Goal: Information Seeking & Learning: Learn about a topic

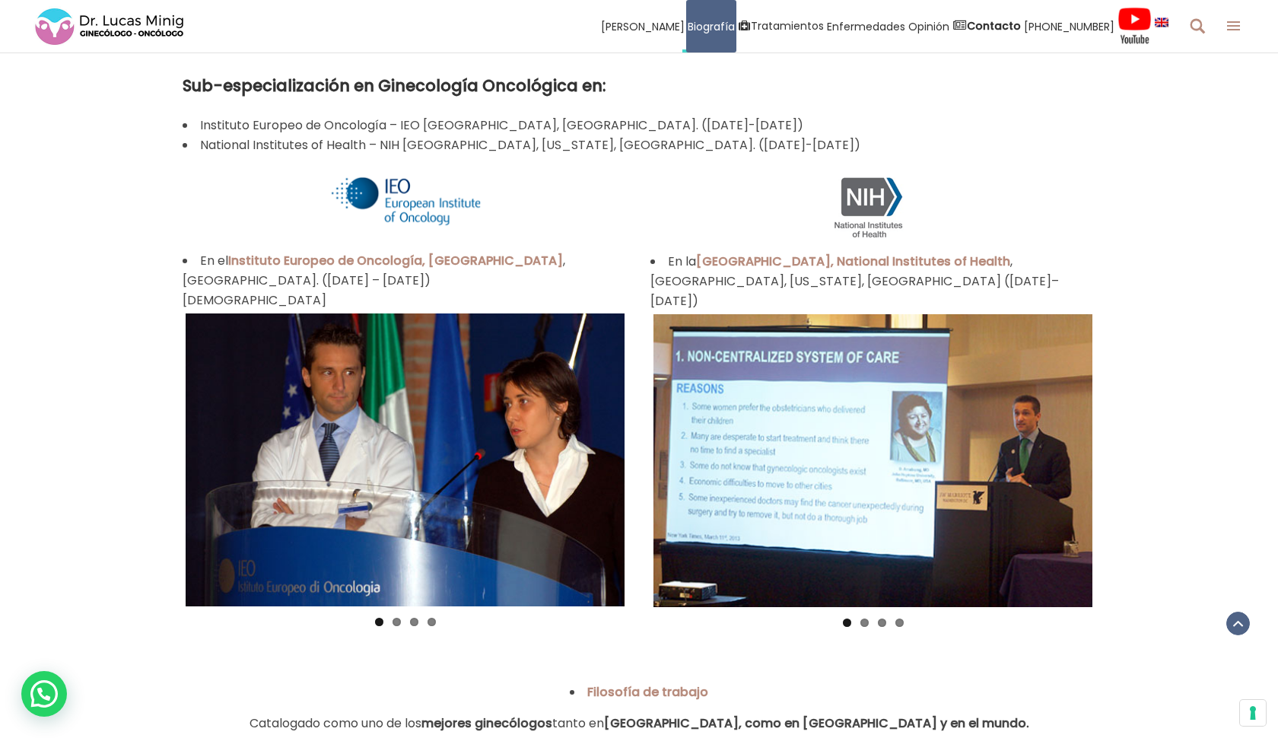
scroll to position [1134, 0]
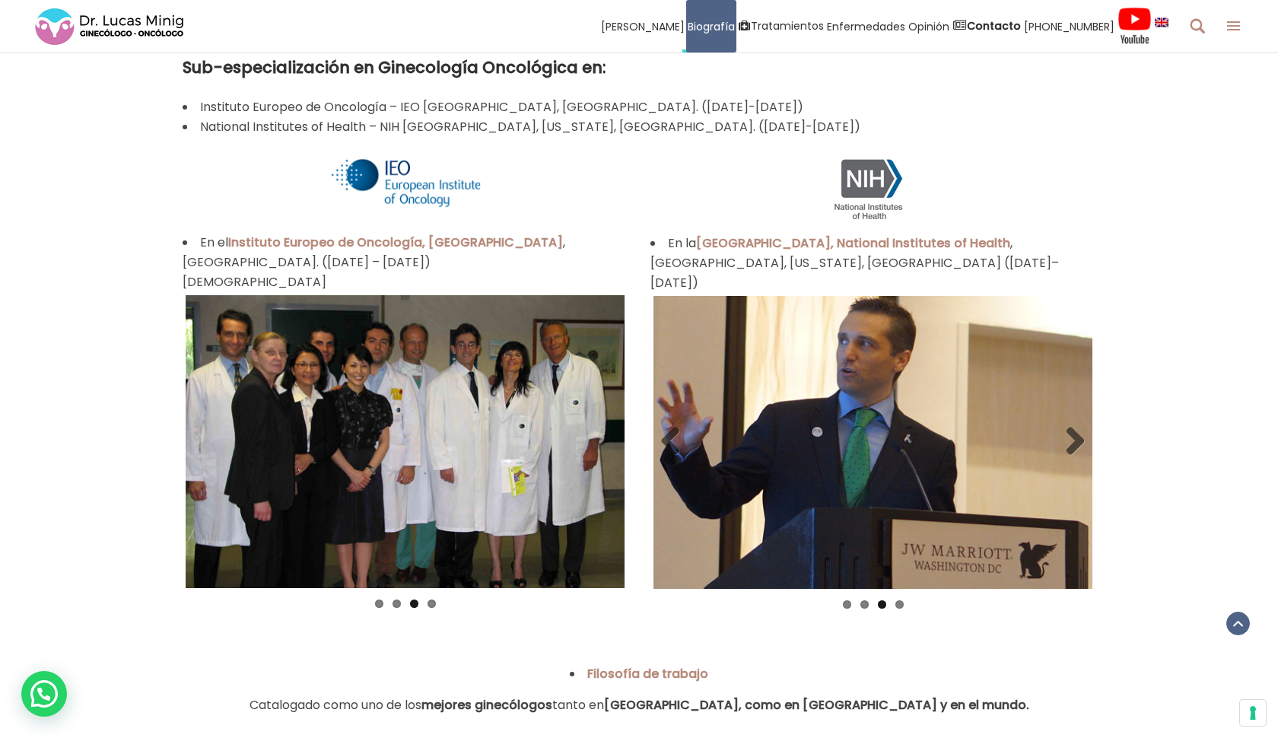
click at [683, 600] on ol "1 2 3 4" at bounding box center [873, 610] width 439 height 20
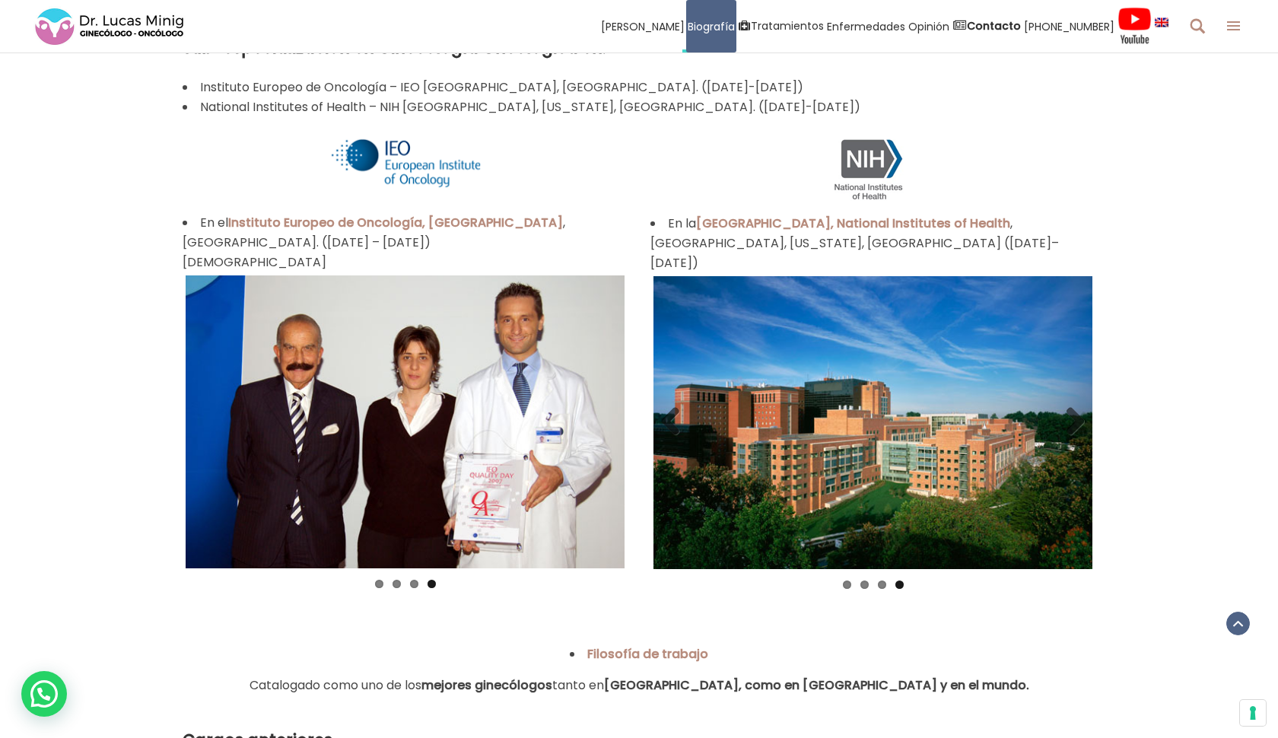
scroll to position [1118, 0]
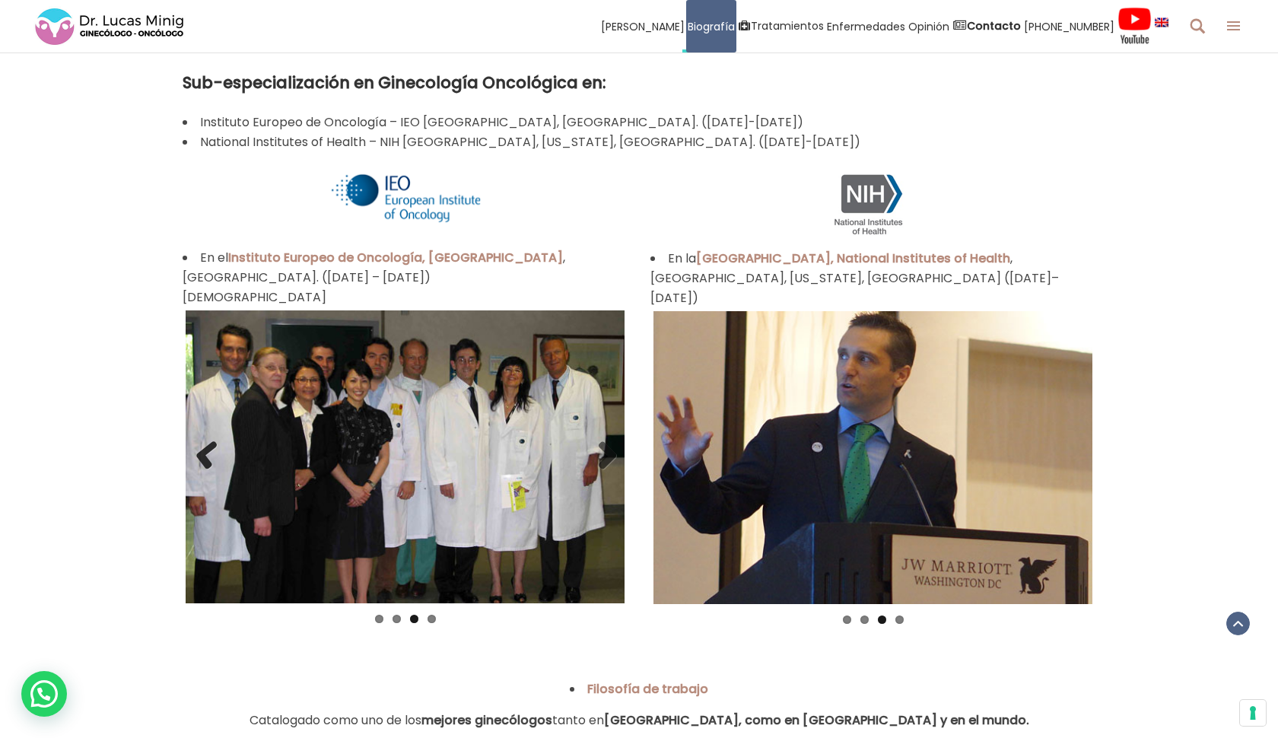
click at [203, 441] on link "Previous" at bounding box center [208, 456] width 30 height 30
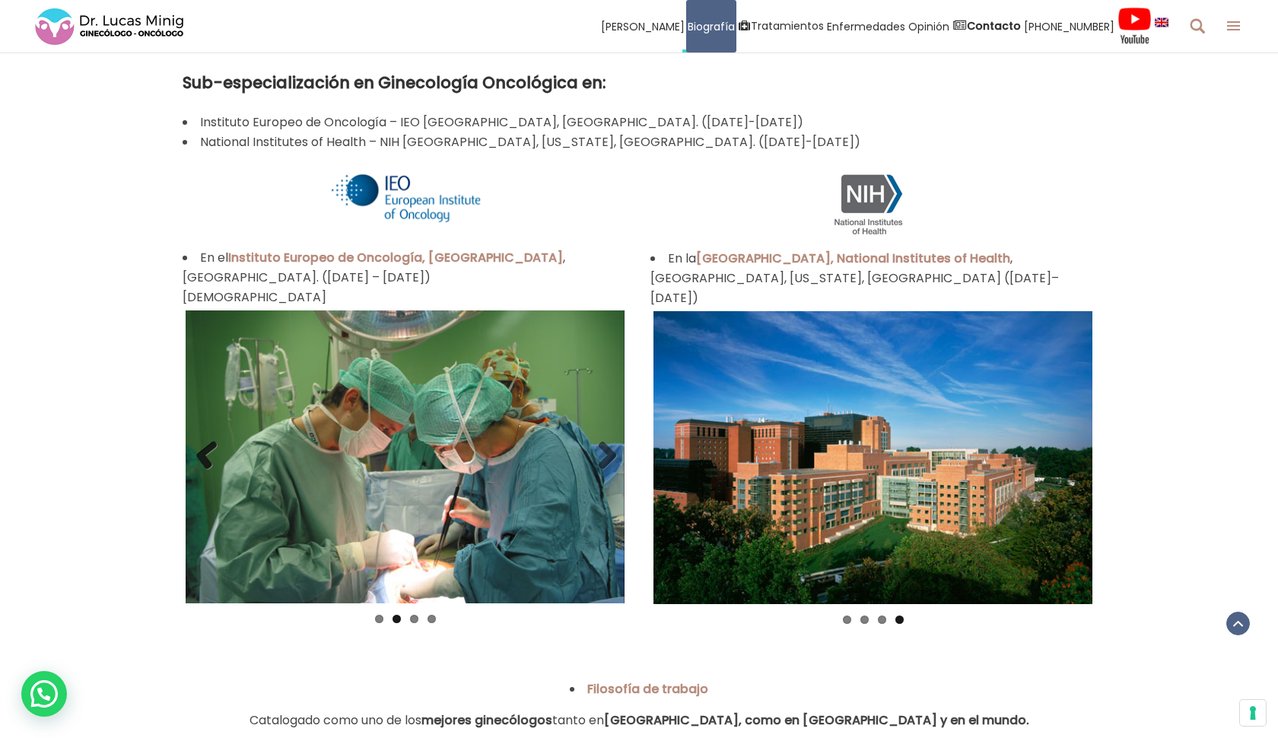
click at [203, 441] on link "Previous" at bounding box center [208, 456] width 30 height 30
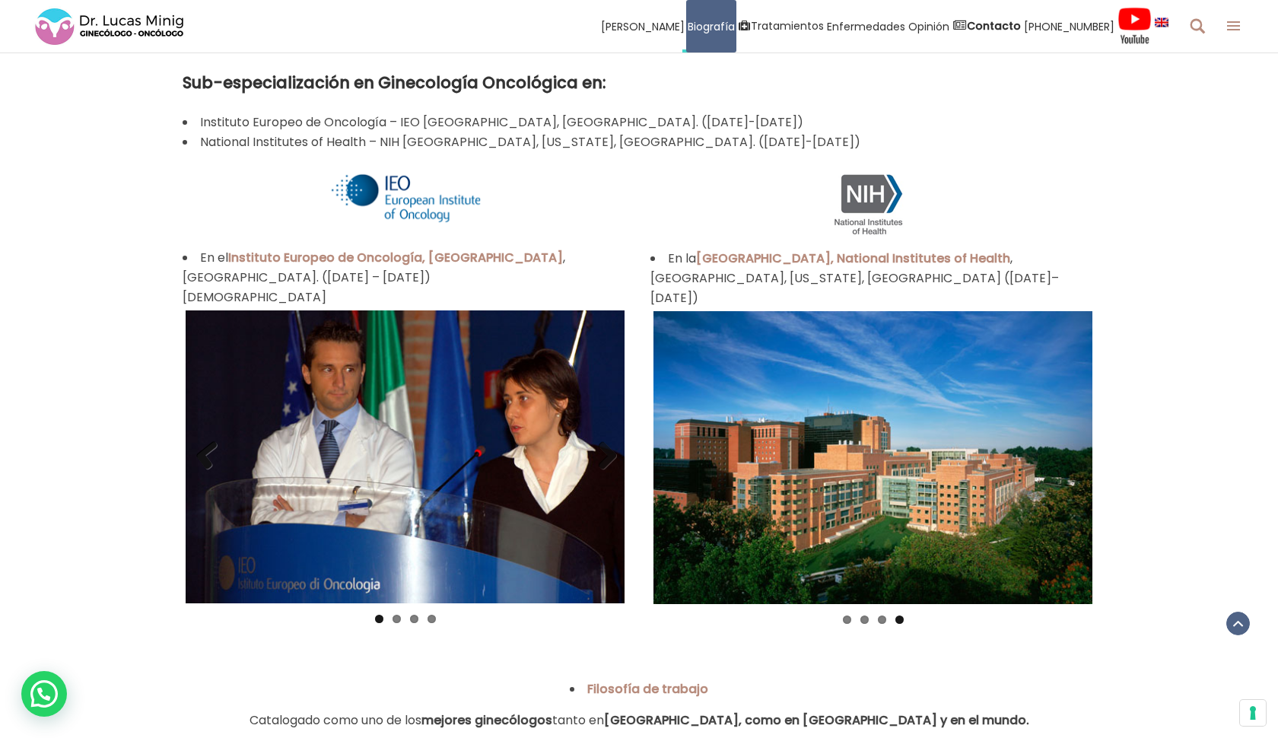
click at [203, 441] on link "Previous" at bounding box center [208, 456] width 30 height 30
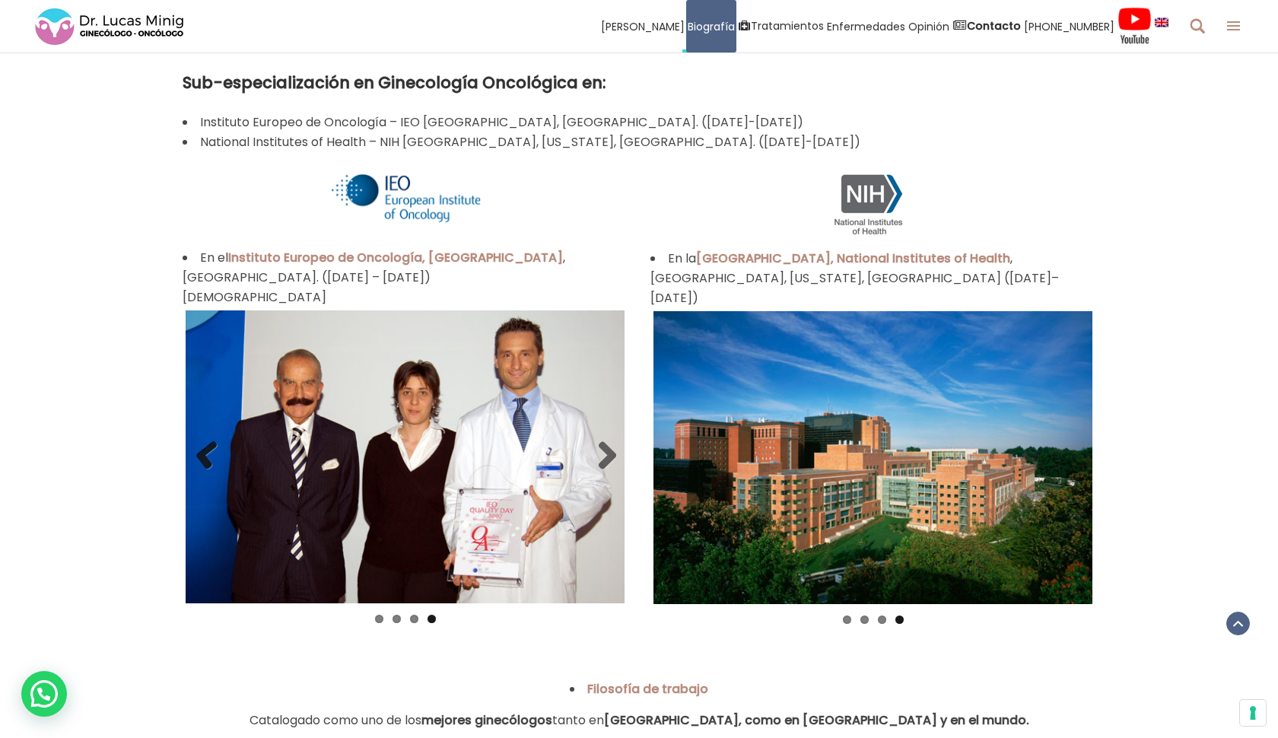
click at [203, 441] on link "Previous" at bounding box center [208, 456] width 30 height 30
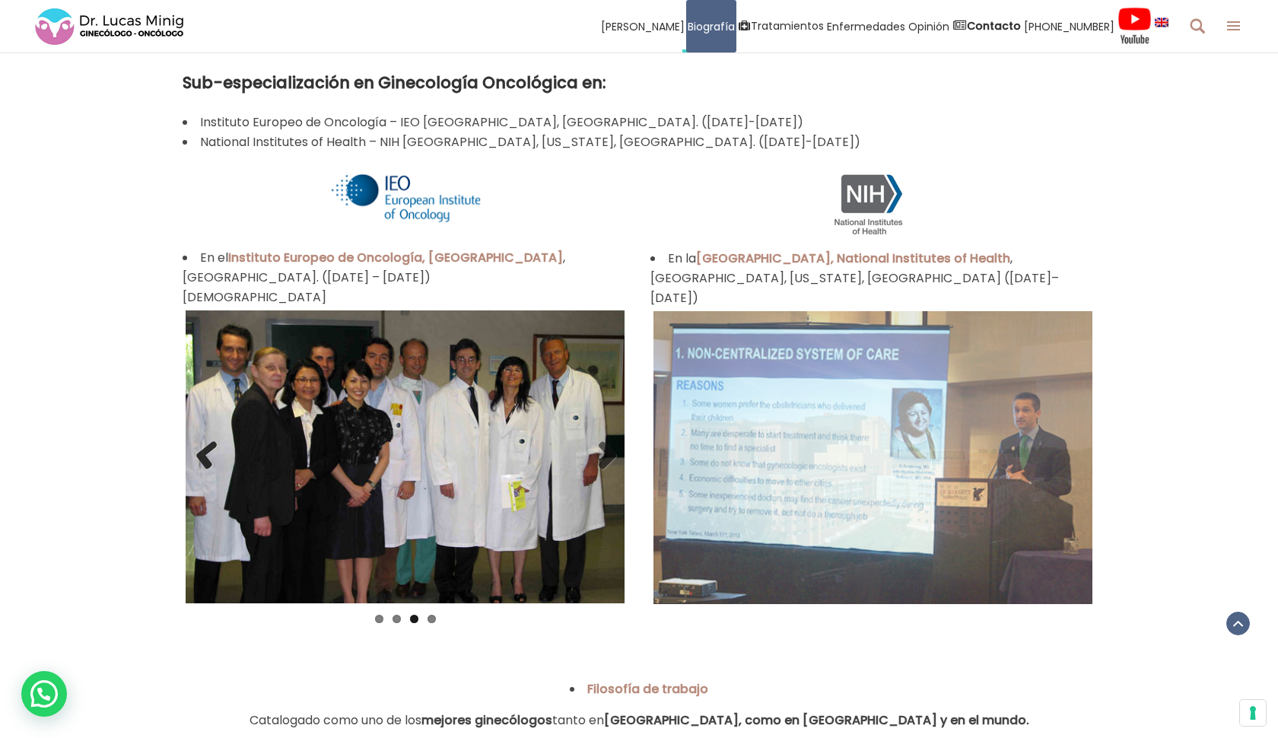
click at [203, 441] on link "Previous" at bounding box center [208, 456] width 30 height 30
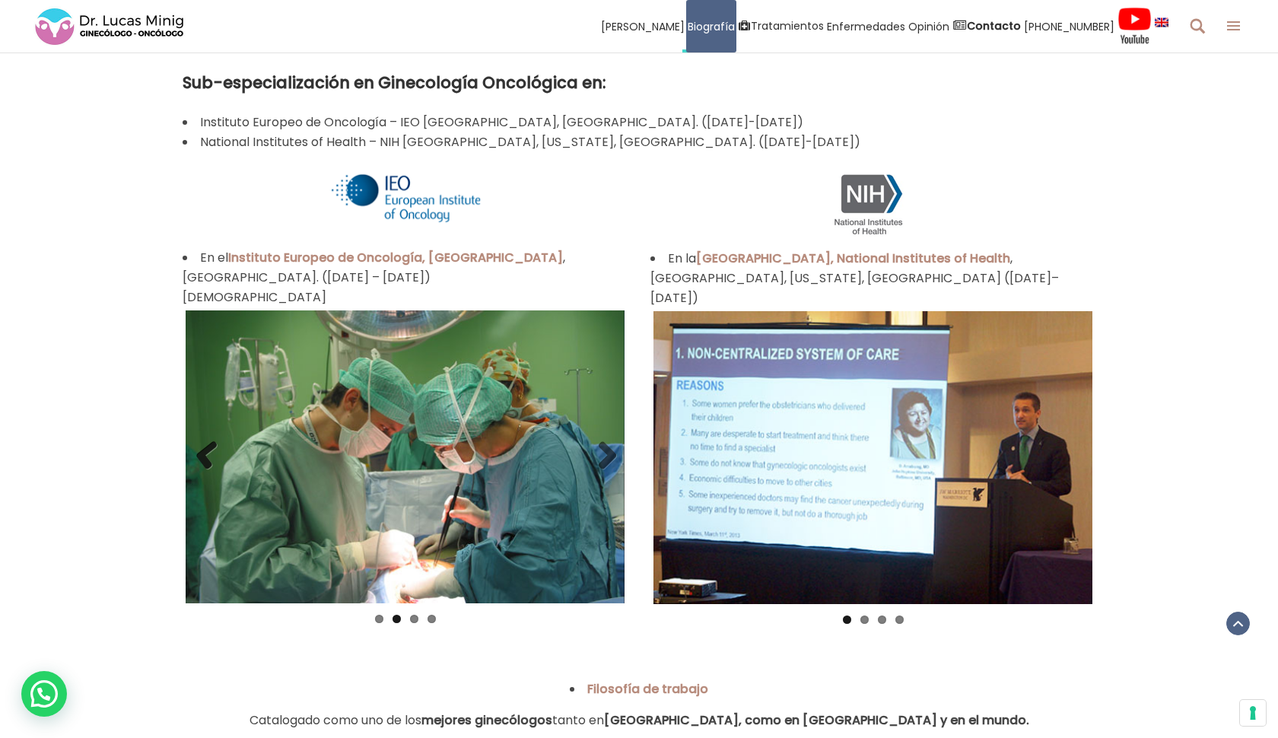
click at [203, 441] on link "Previous" at bounding box center [208, 456] width 30 height 30
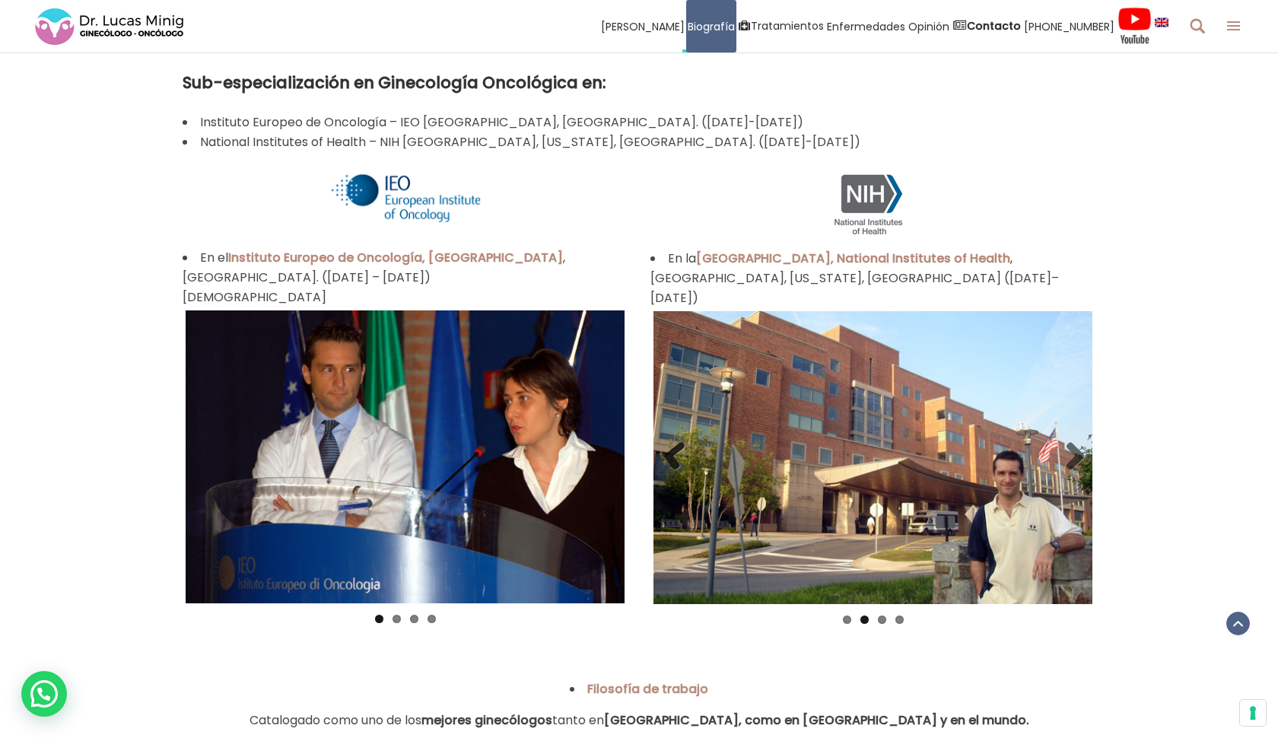
click at [666, 442] on link "Previous" at bounding box center [676, 457] width 30 height 30
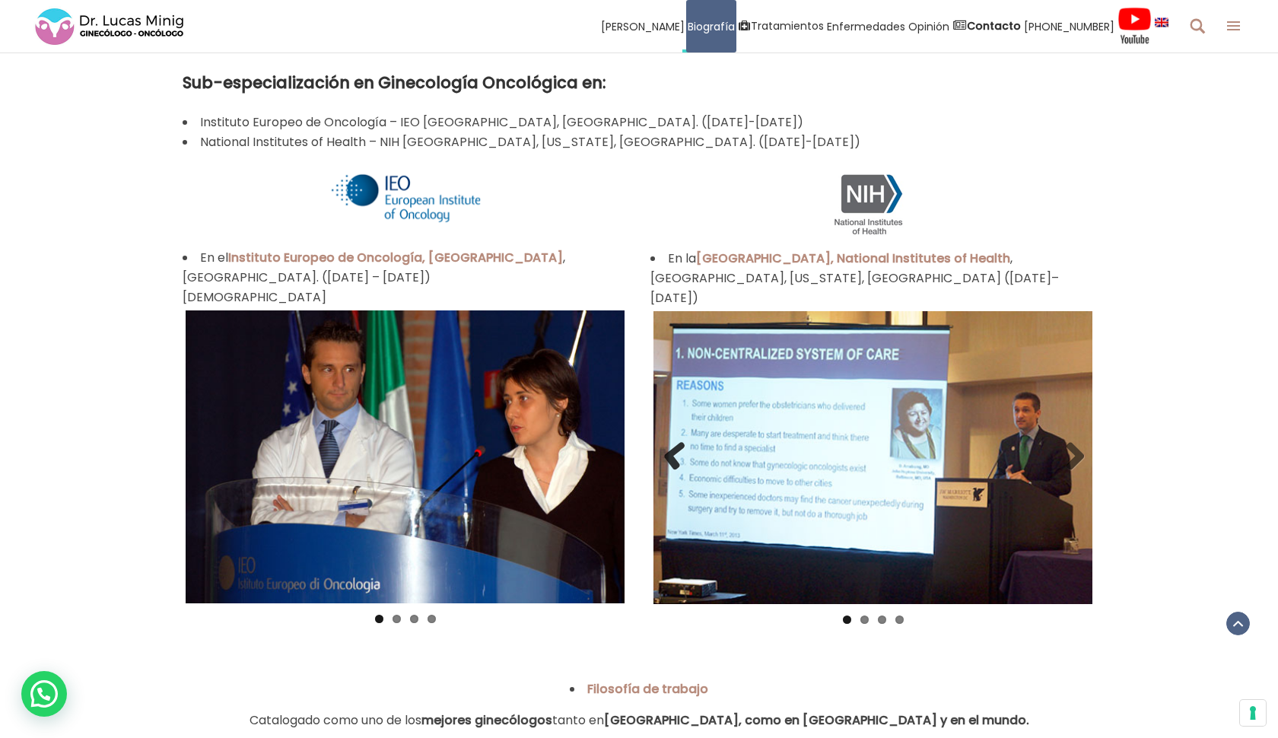
click at [666, 442] on link "Previous" at bounding box center [676, 457] width 30 height 30
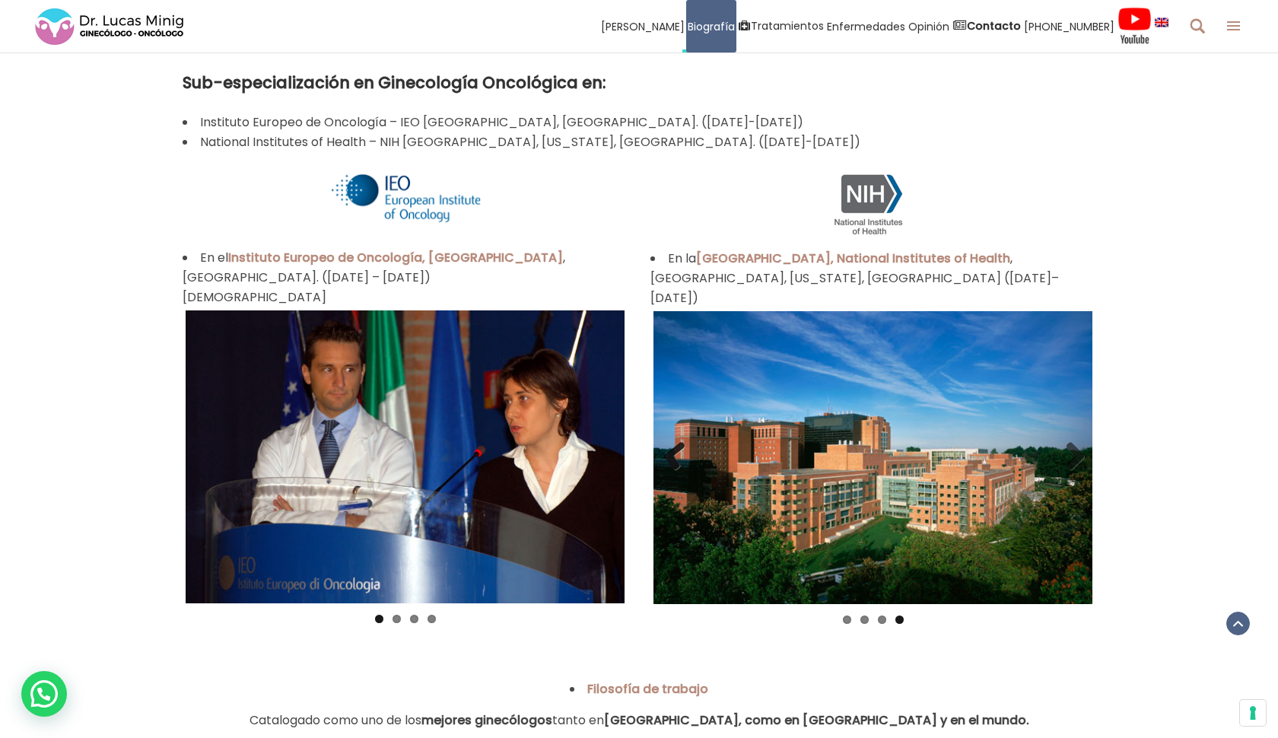
click at [666, 442] on link "Previous" at bounding box center [676, 457] width 30 height 30
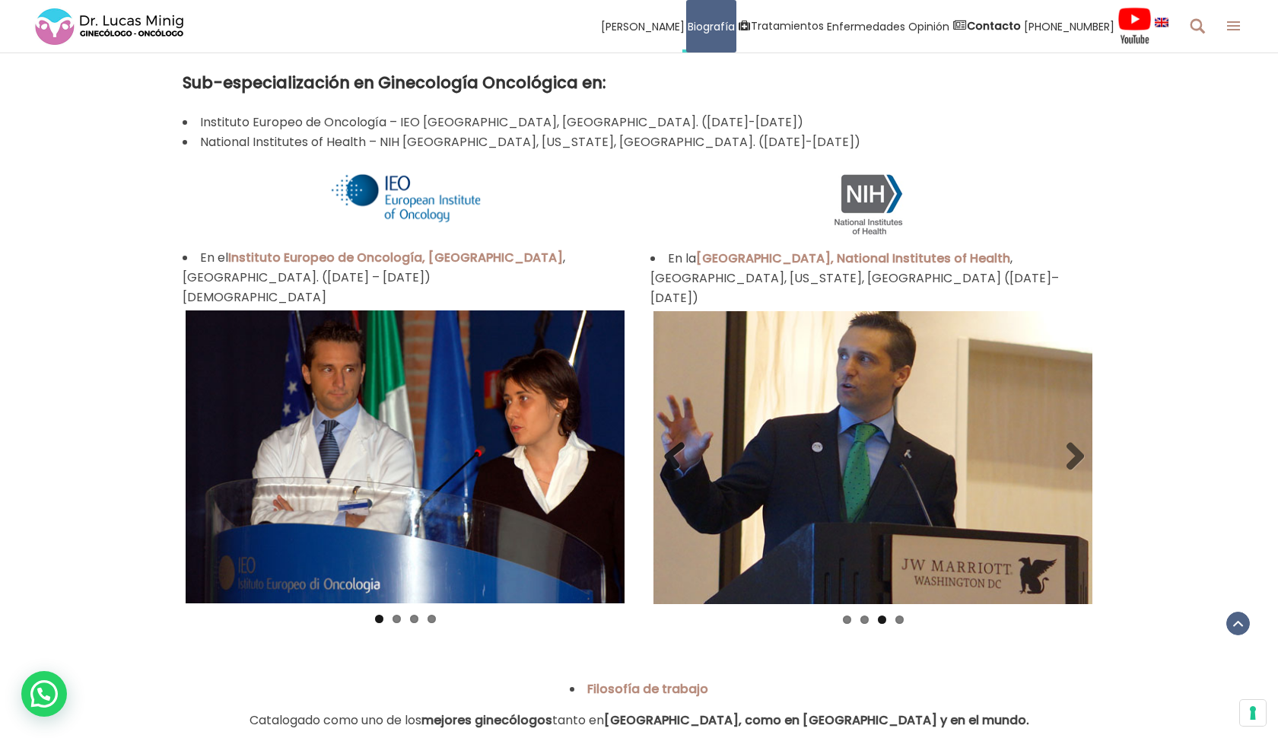
click at [666, 442] on link "Previous" at bounding box center [676, 457] width 30 height 30
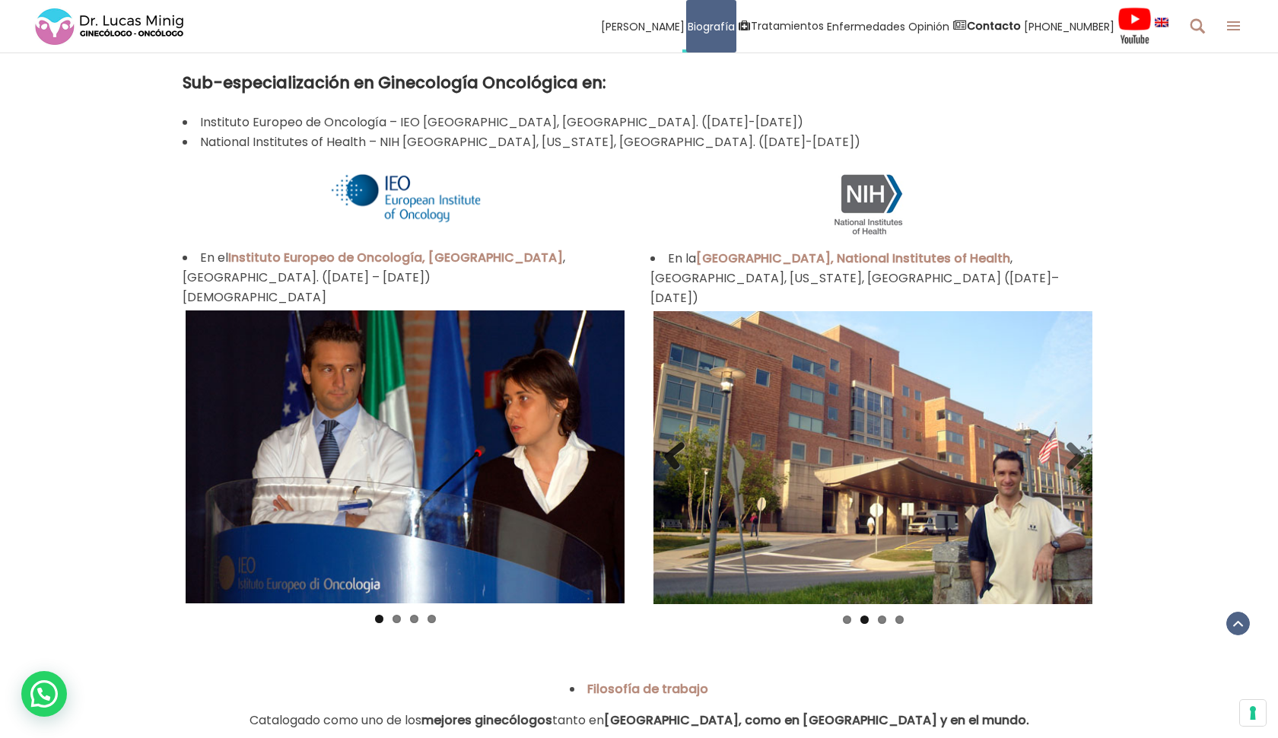
click at [666, 442] on link "Previous" at bounding box center [676, 457] width 30 height 30
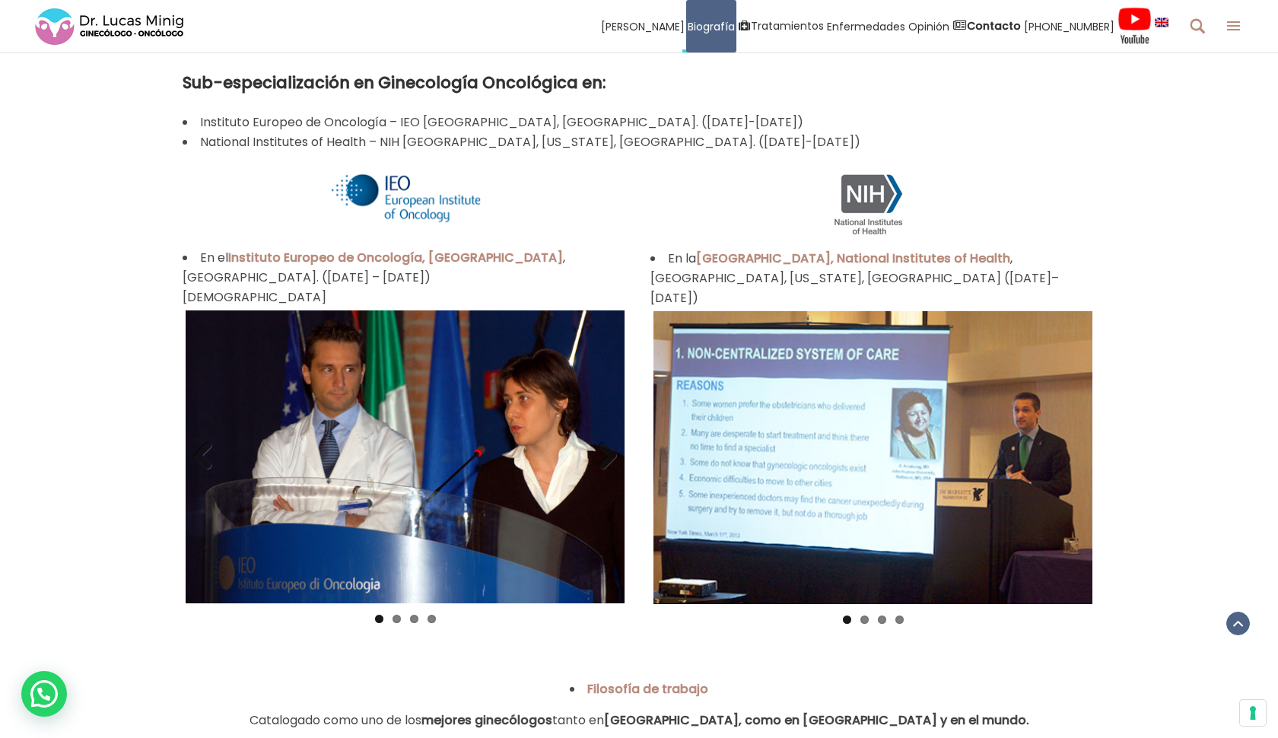
click at [338, 360] on img at bounding box center [405, 456] width 439 height 293
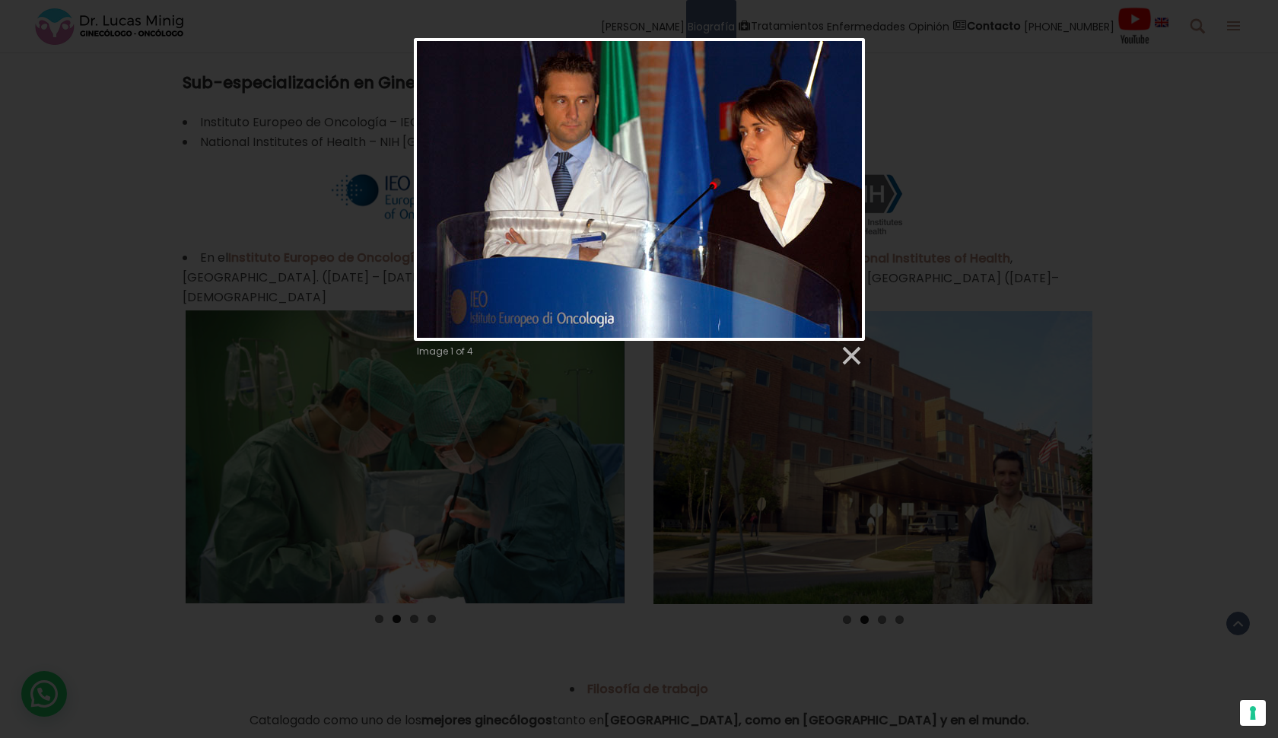
click at [350, 168] on div "Image 1 of 4" at bounding box center [639, 202] width 1278 height 329
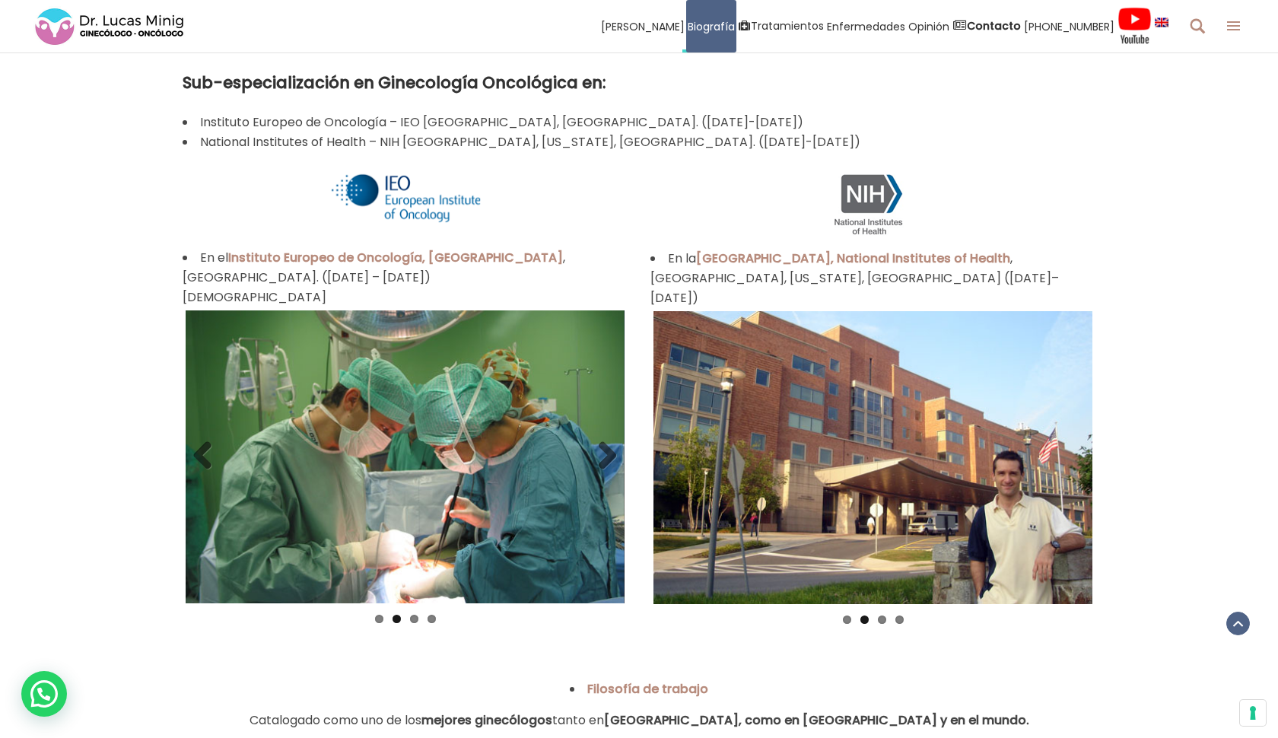
click at [482, 425] on img at bounding box center [405, 456] width 439 height 293
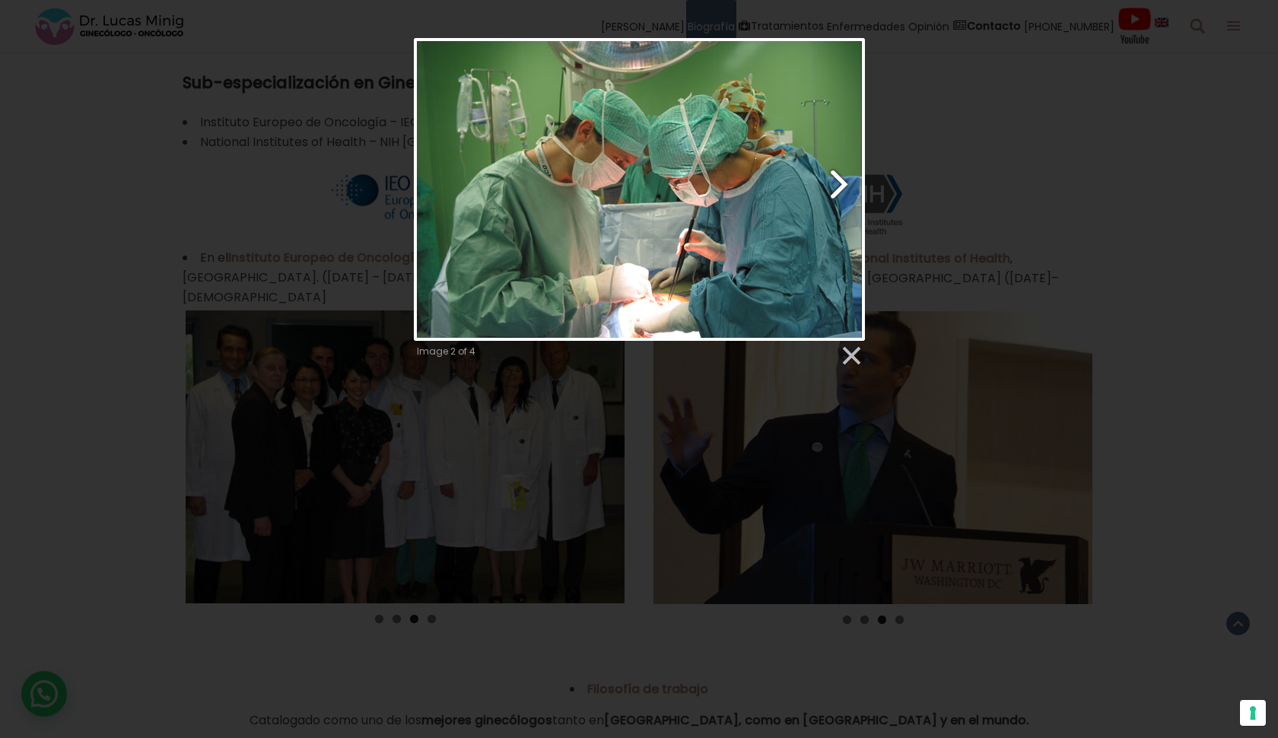
click at [774, 167] on link "Next image" at bounding box center [720, 189] width 289 height 303
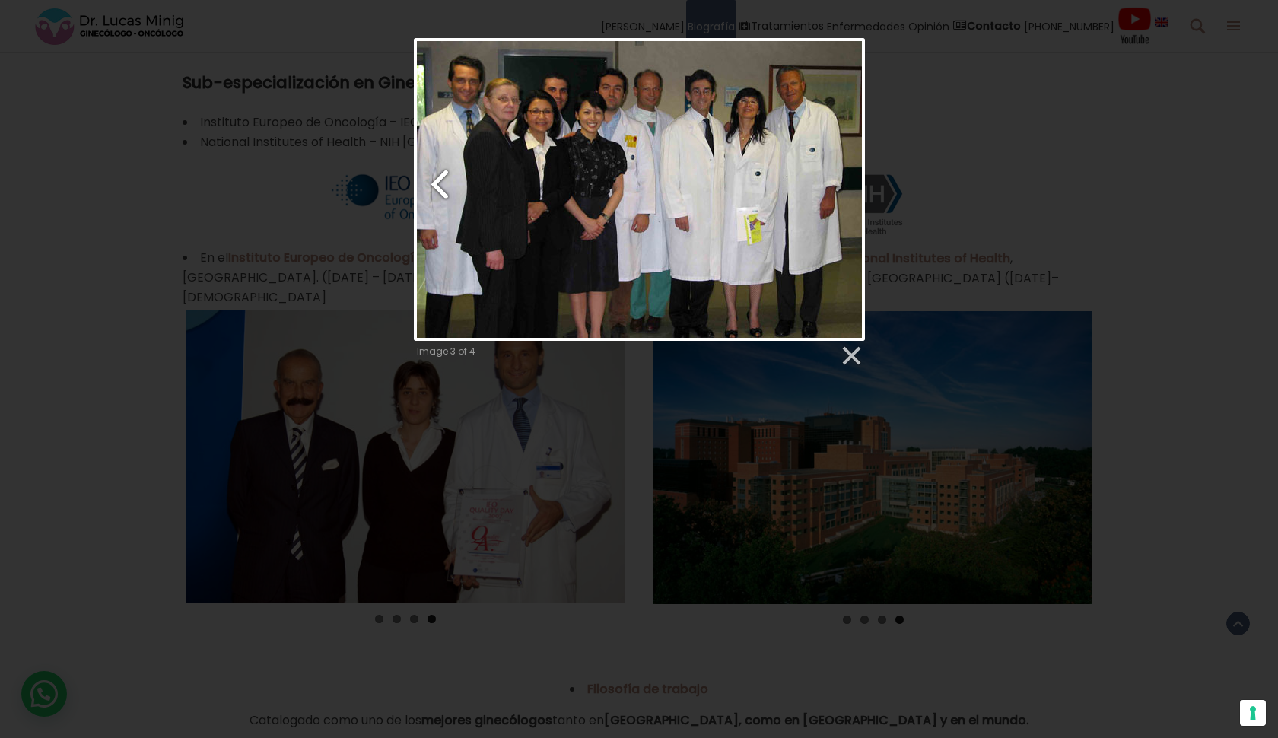
click at [427, 183] on link "Previous image" at bounding box center [491, 189] width 154 height 303
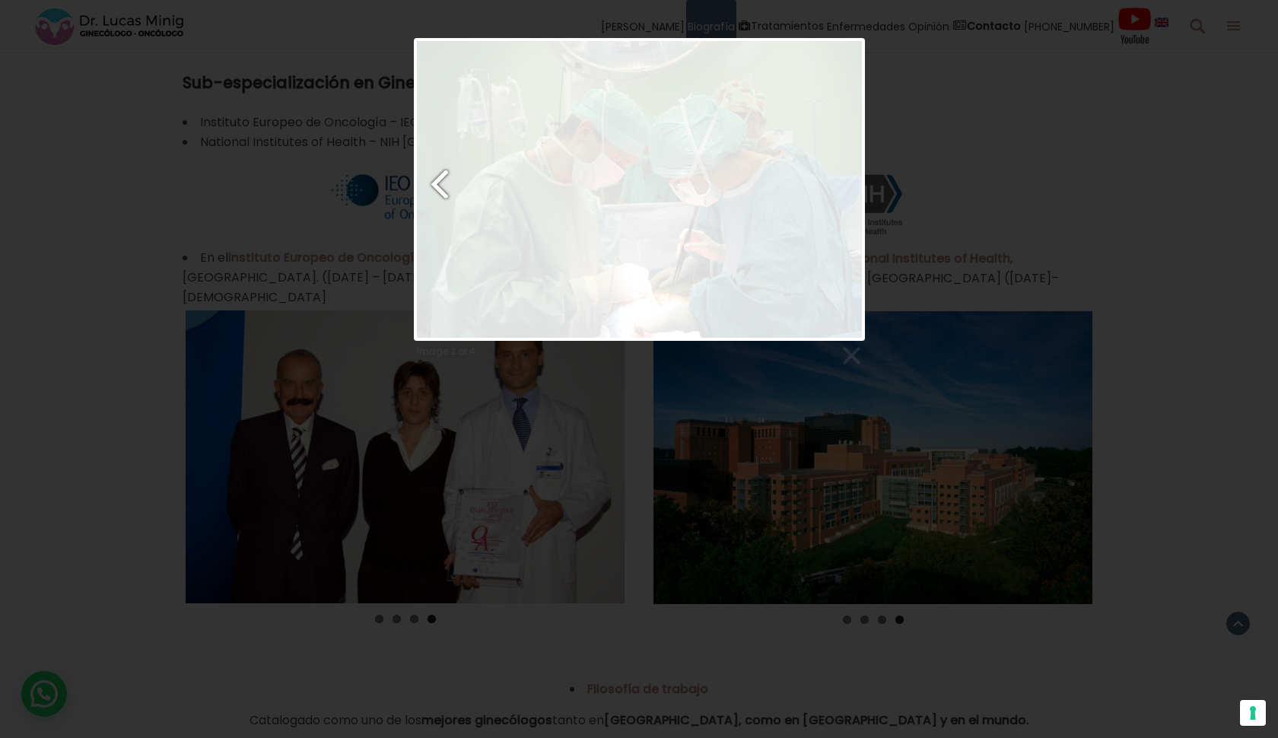
click at [427, 183] on link "Previous image" at bounding box center [491, 189] width 154 height 303
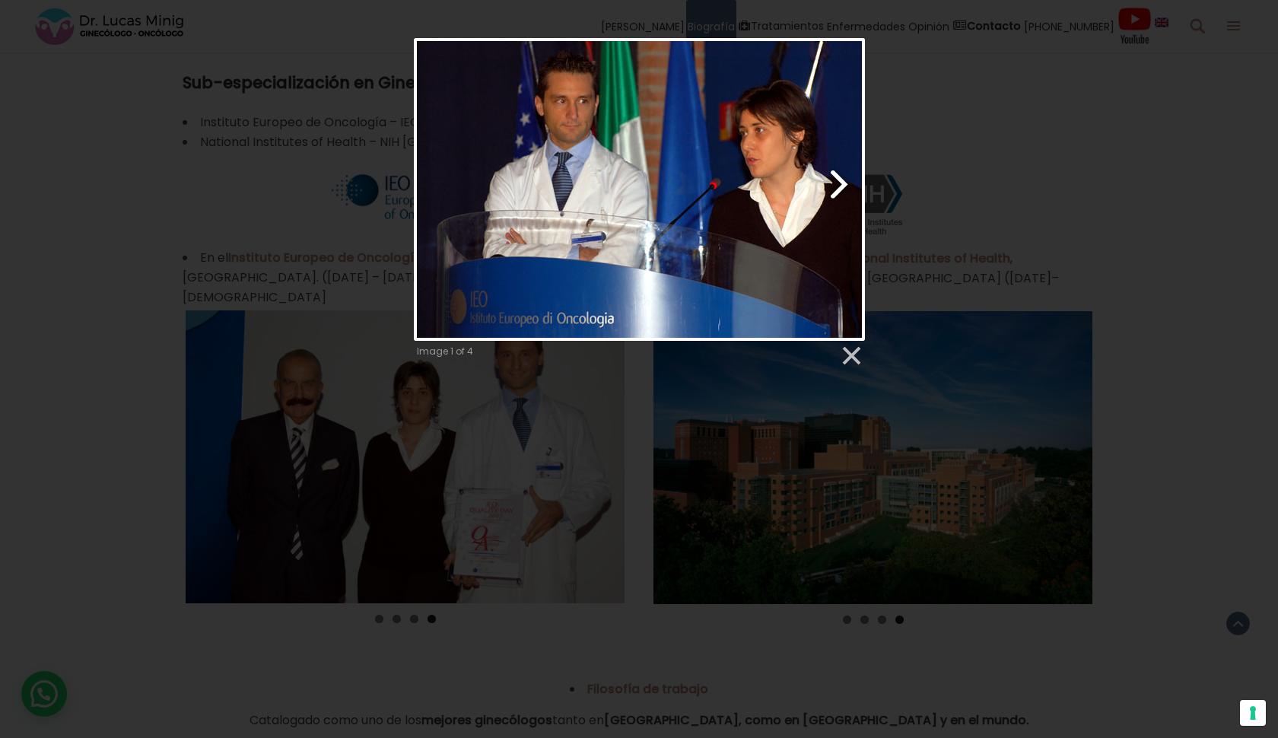
click at [829, 198] on link "Next image" at bounding box center [720, 189] width 289 height 303
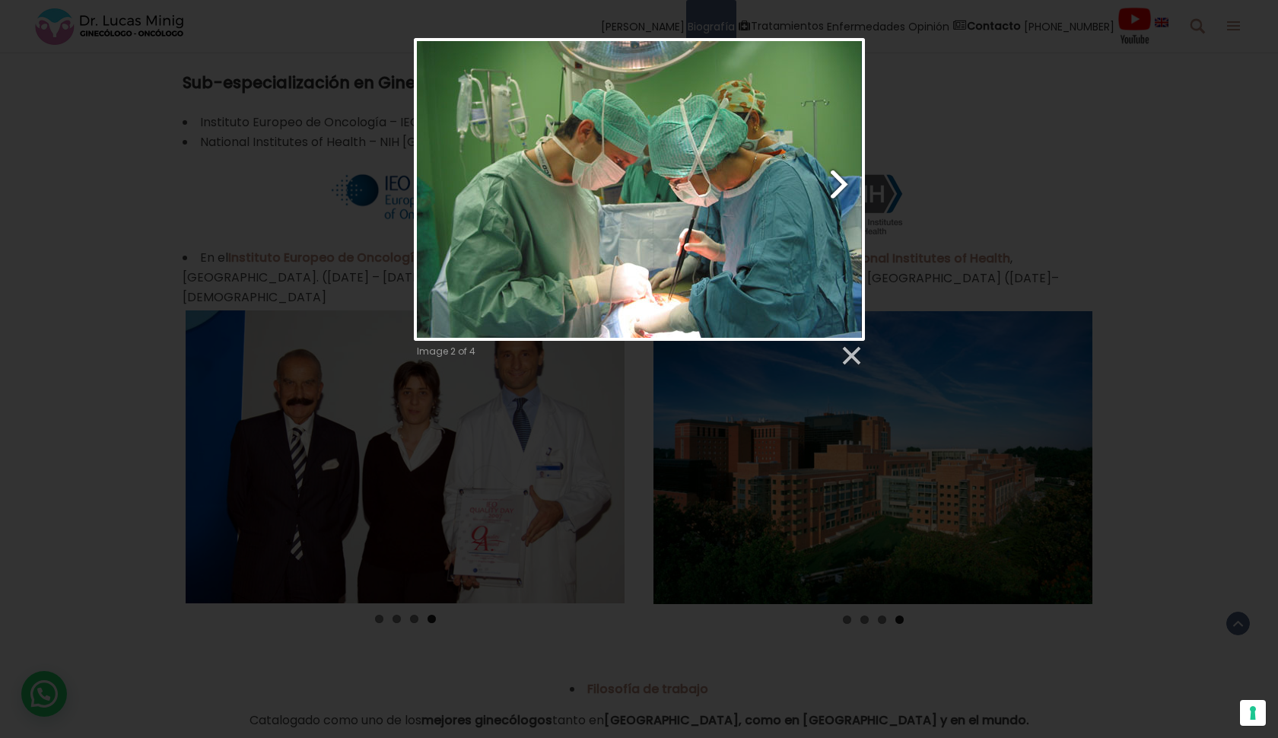
click at [849, 194] on link "Next image" at bounding box center [720, 189] width 289 height 303
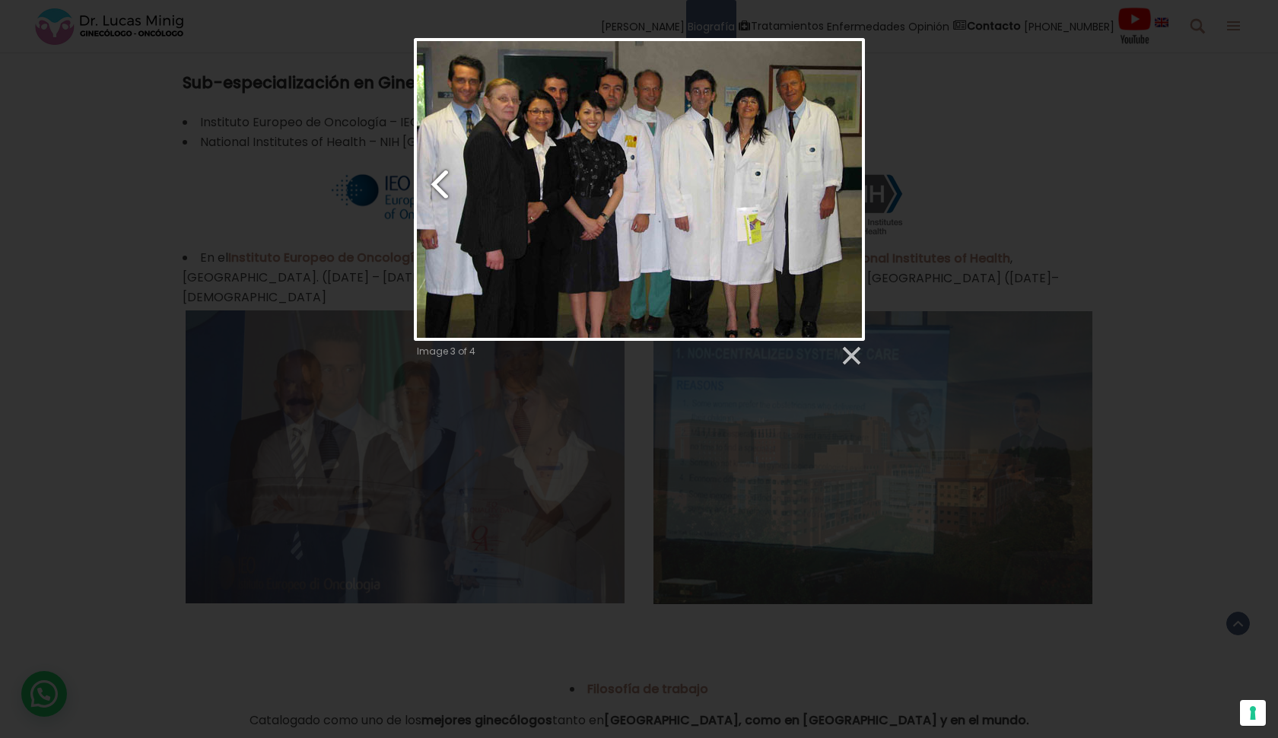
click at [457, 193] on link "Previous image" at bounding box center [491, 189] width 154 height 303
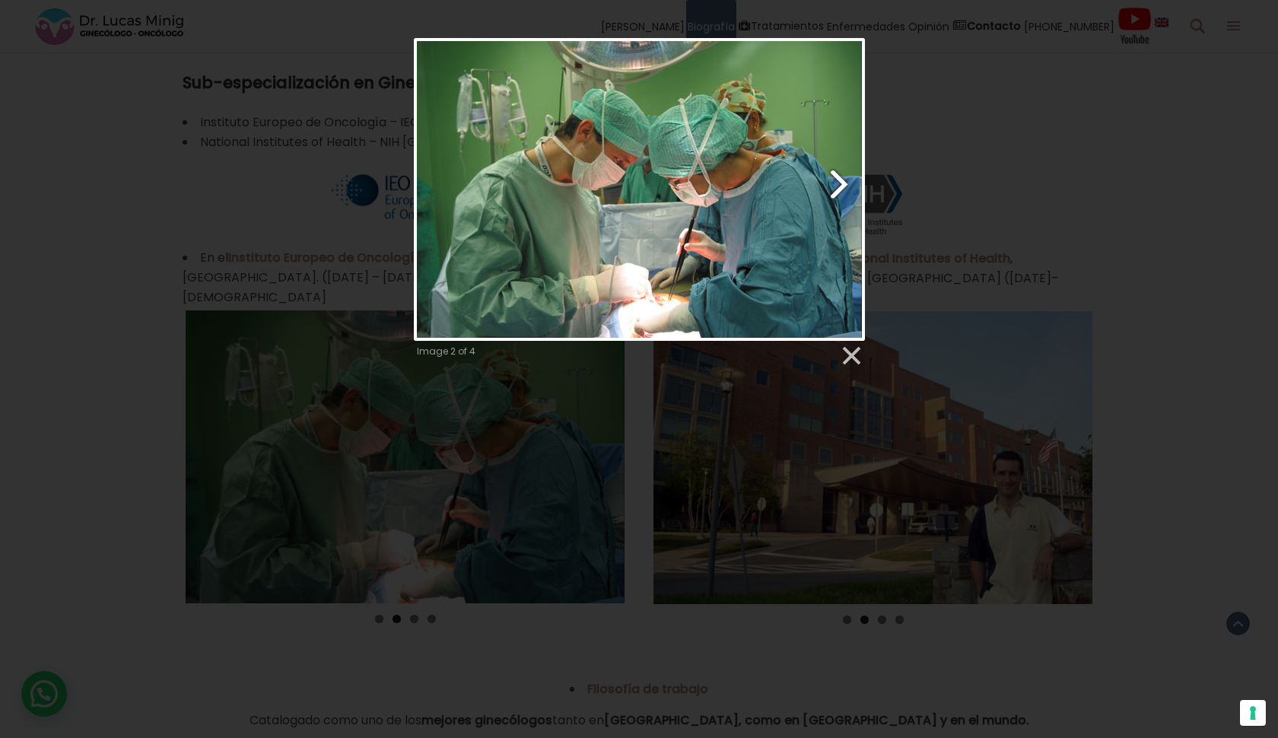
click at [829, 189] on link "Next image" at bounding box center [720, 189] width 289 height 303
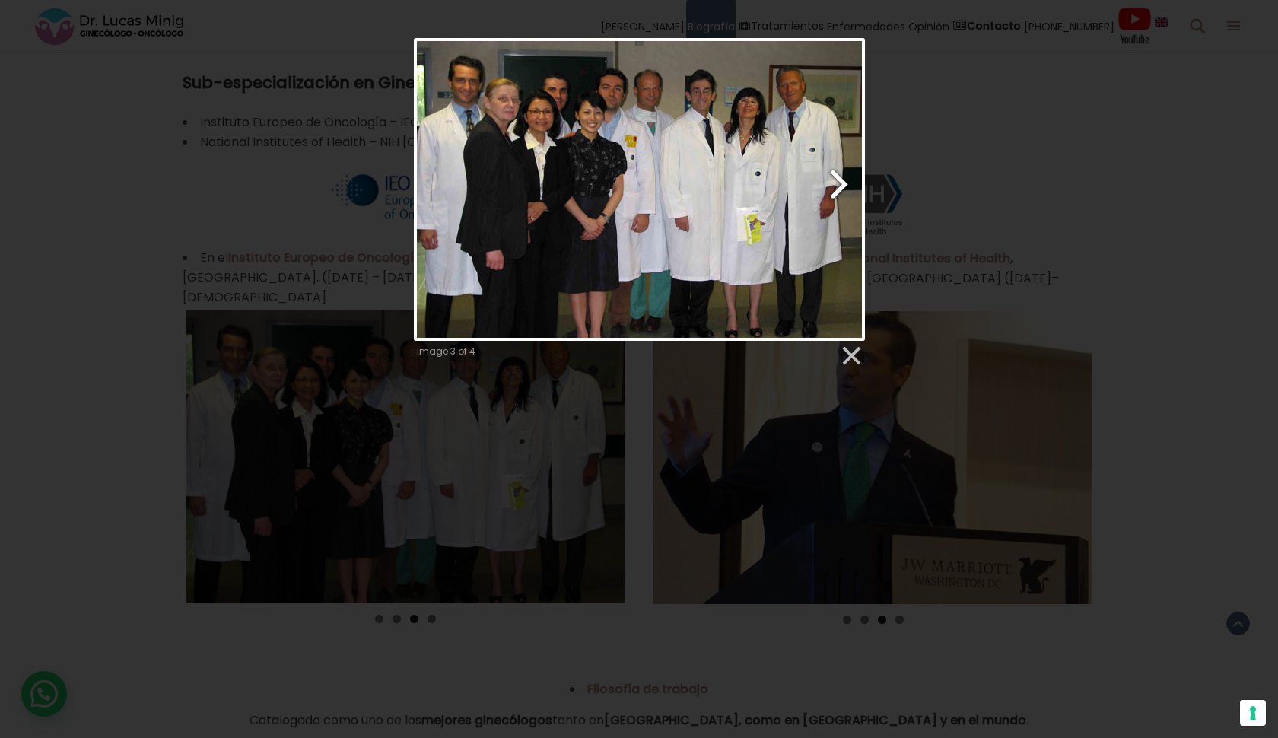
click at [854, 188] on link "Next image" at bounding box center [720, 189] width 289 height 303
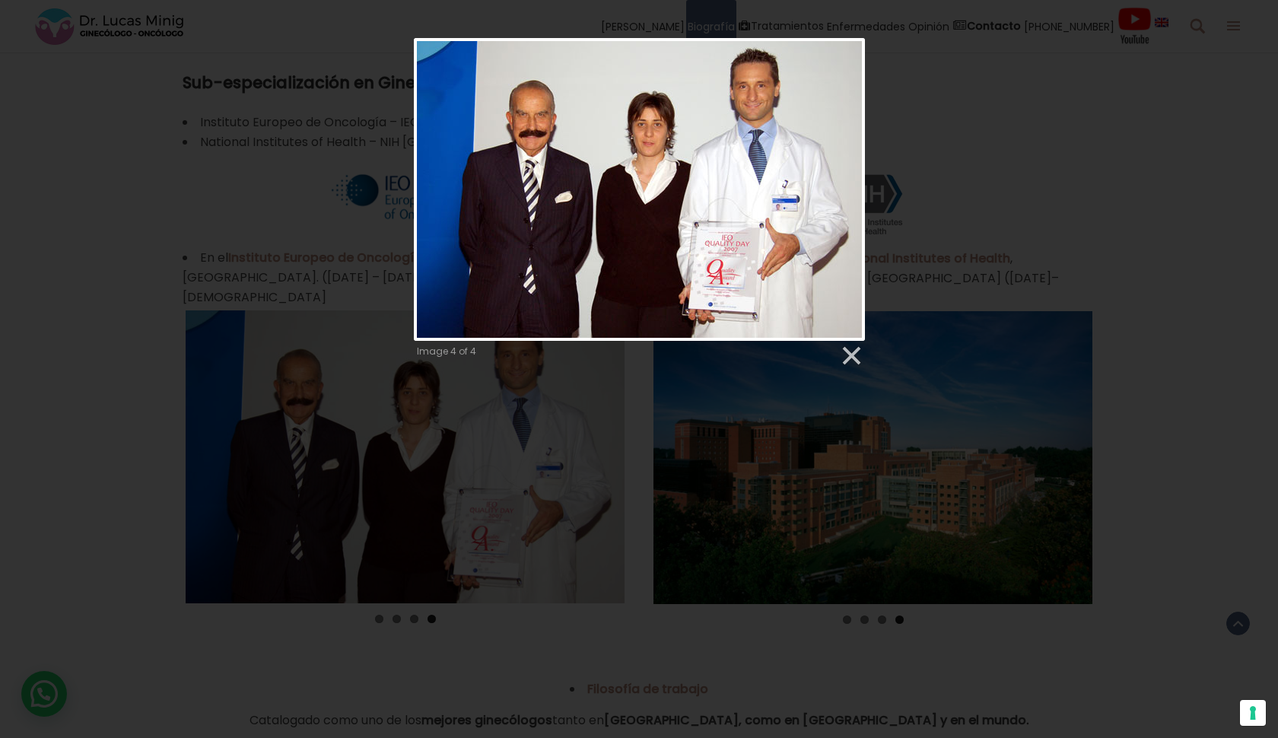
click at [341, 212] on div "Image 4 of 4" at bounding box center [639, 202] width 1278 height 329
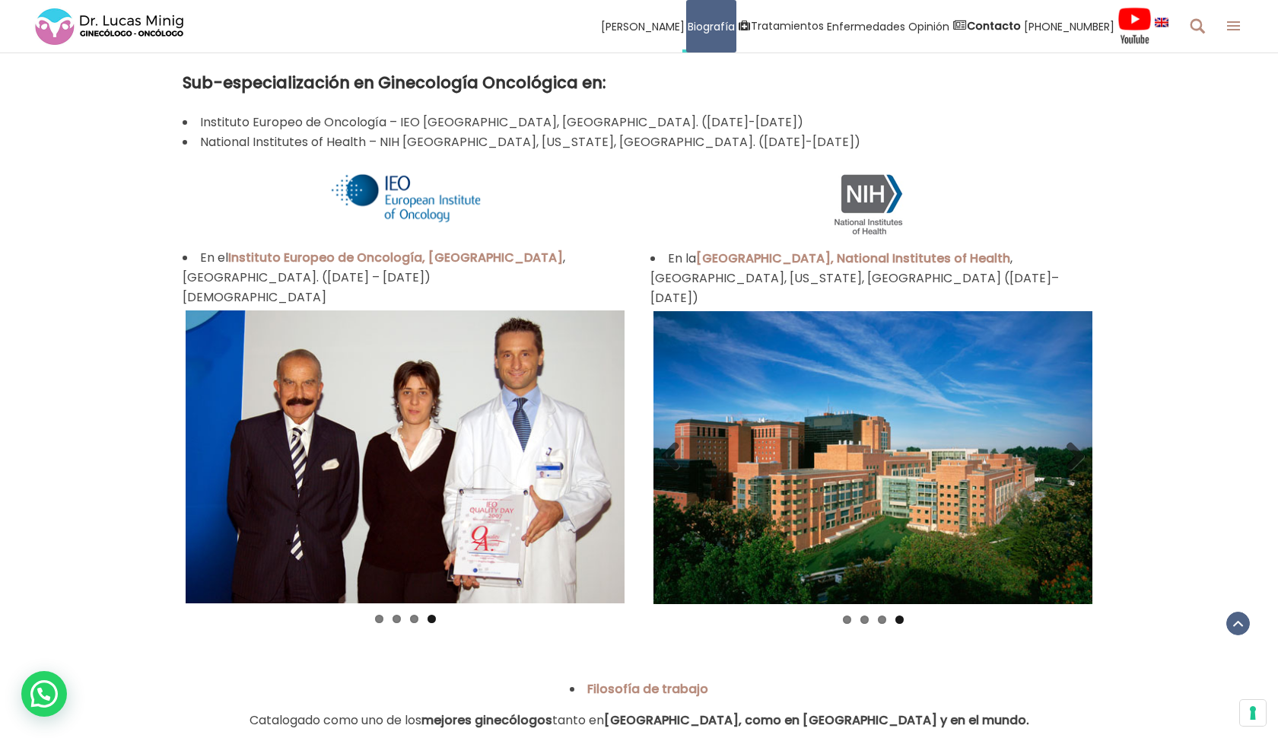
click at [909, 464] on img at bounding box center [873, 457] width 439 height 293
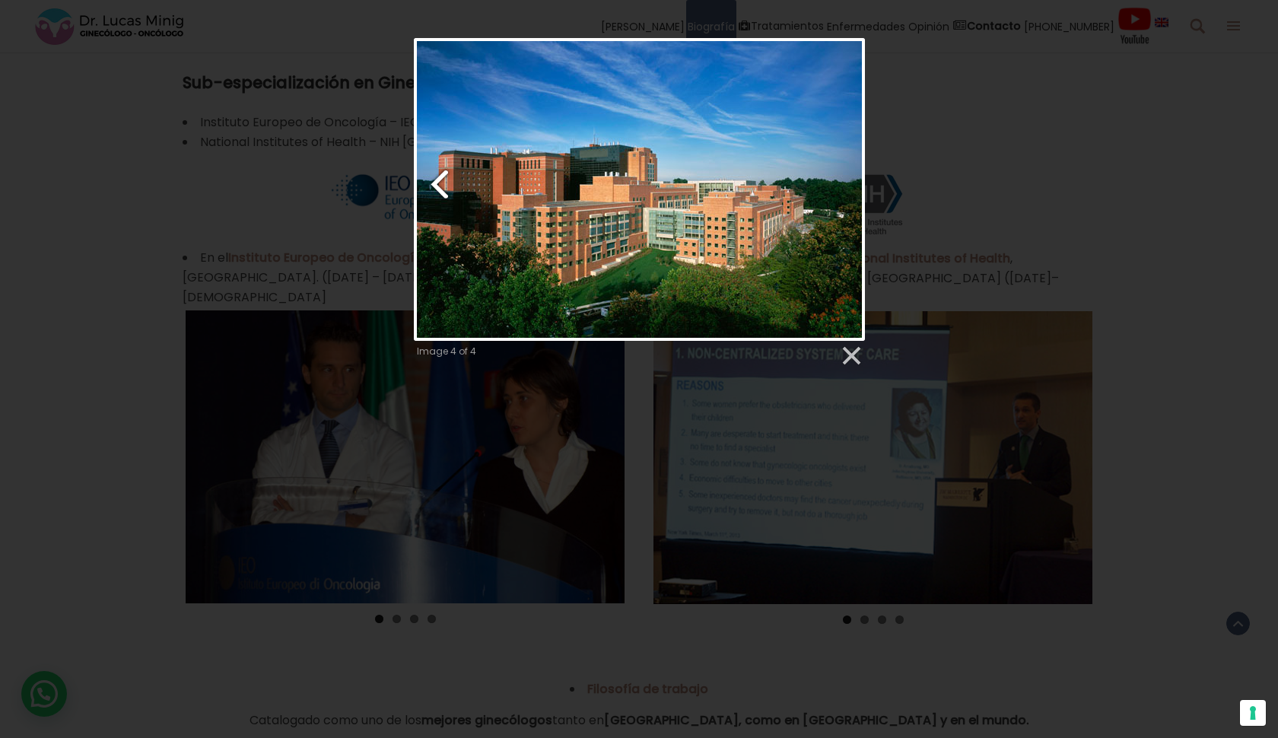
click at [434, 173] on link "Previous image" at bounding box center [491, 189] width 154 height 303
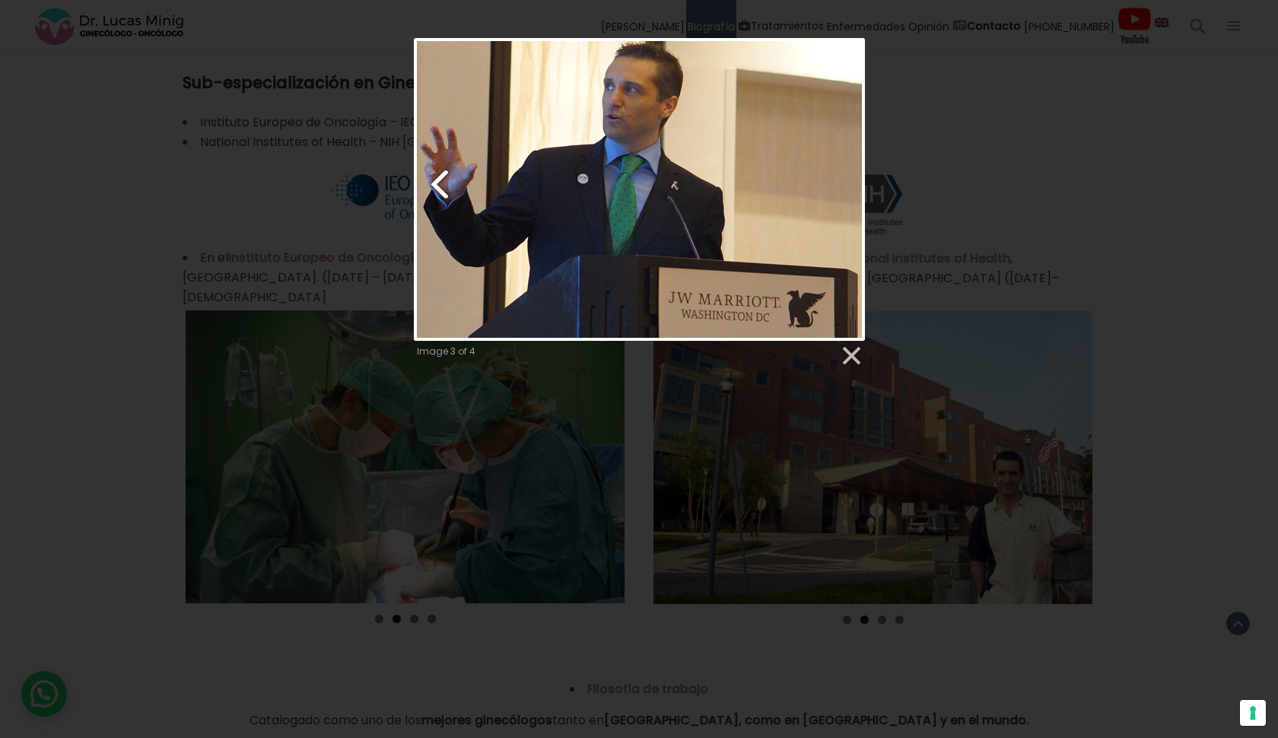
click at [435, 189] on link "Previous image" at bounding box center [491, 189] width 154 height 303
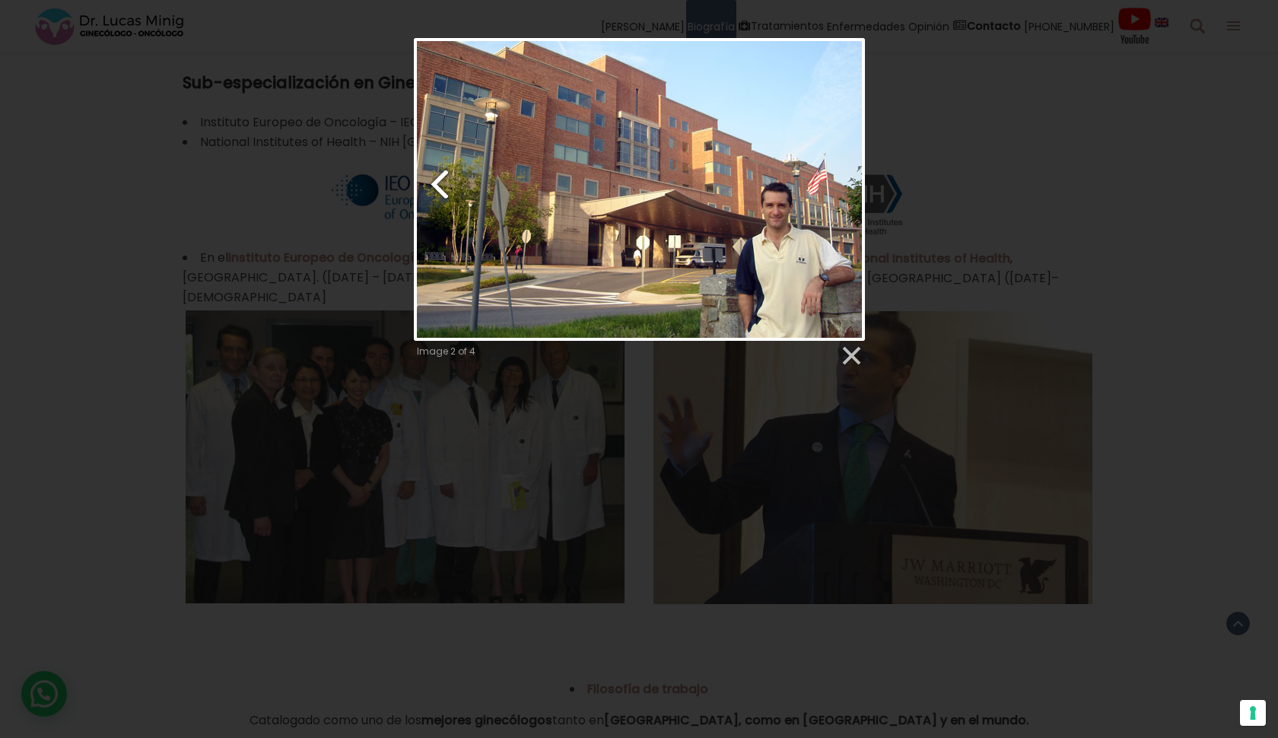
click at [453, 189] on link "Previous image" at bounding box center [491, 189] width 154 height 303
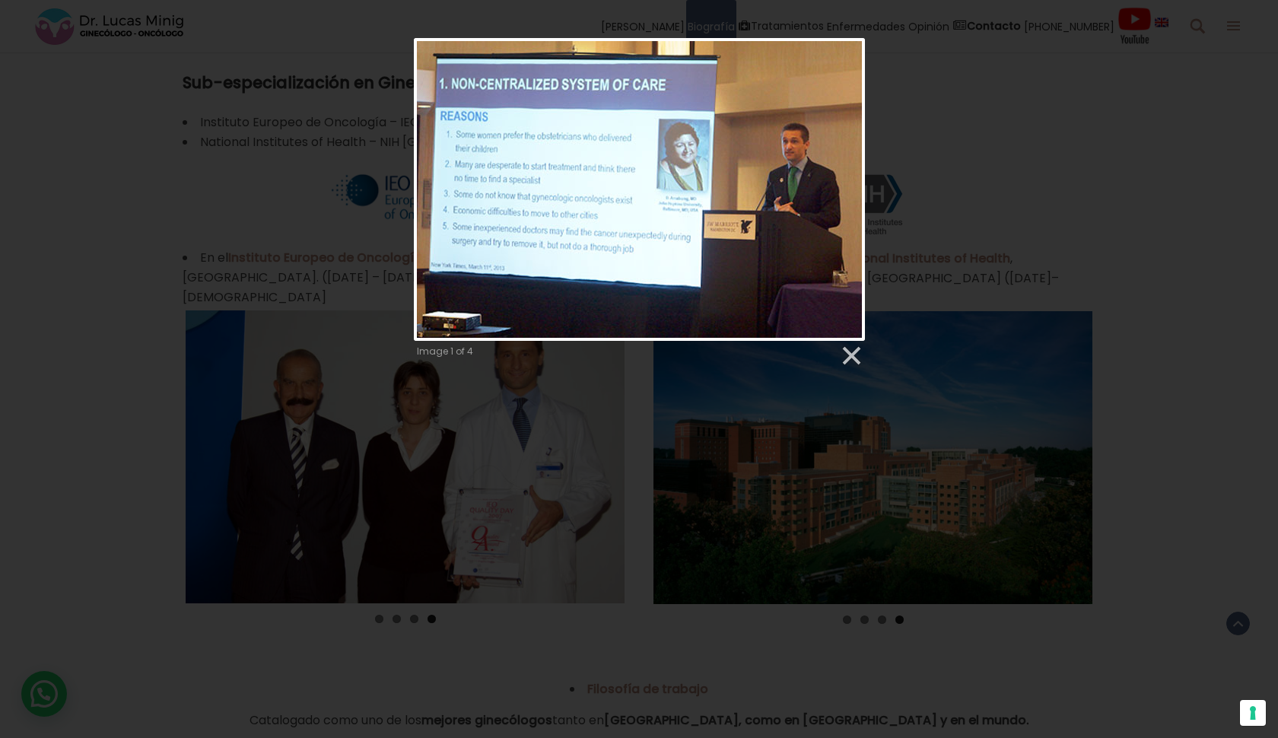
click at [327, 306] on div "Image 1 of 4" at bounding box center [639, 202] width 1278 height 329
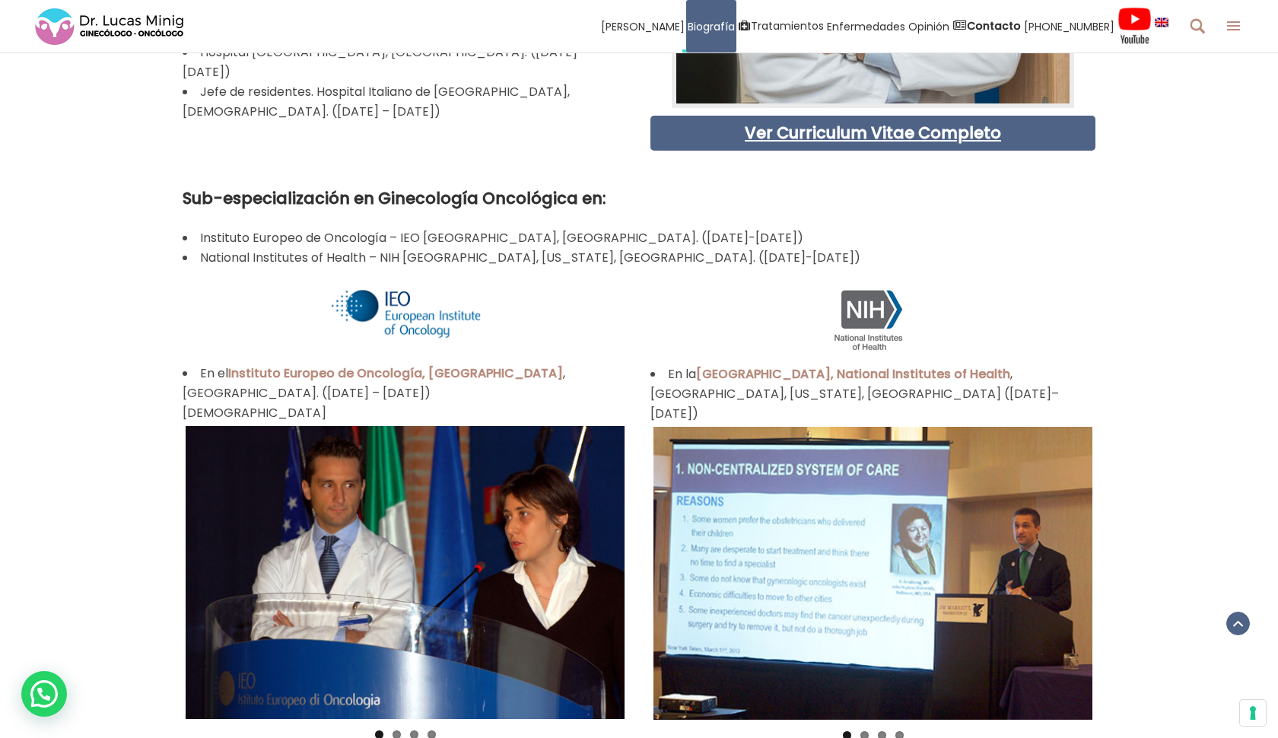
scroll to position [1003, 0]
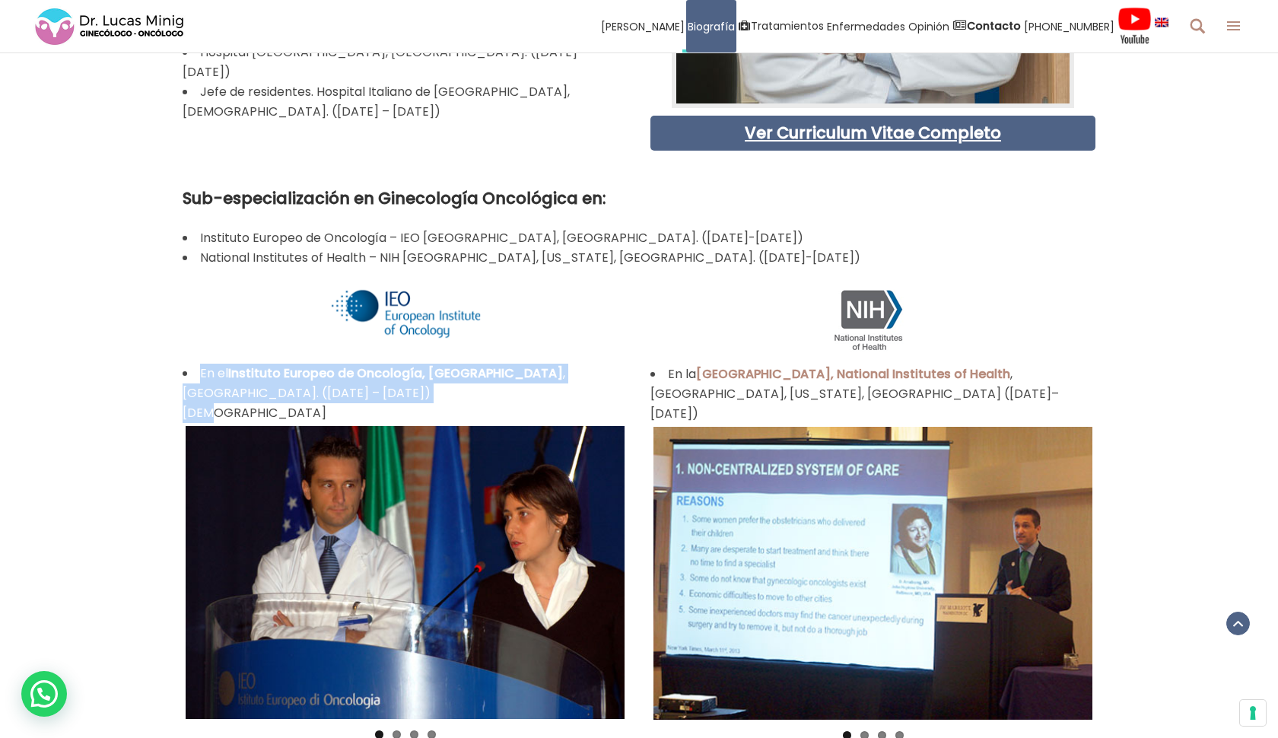
drag, startPoint x: 198, startPoint y: 373, endPoint x: 547, endPoint y: 395, distance: 349.9
click at [547, 395] on li "En el Instituto Europeo de Oncología, [GEOGRAPHIC_DATA] , [GEOGRAPHIC_DATA]. ([…" at bounding box center [405, 393] width 445 height 59
copy li "En el Instituto Europeo de Oncología, [GEOGRAPHIC_DATA] , [GEOGRAPHIC_DATA]. ([…"
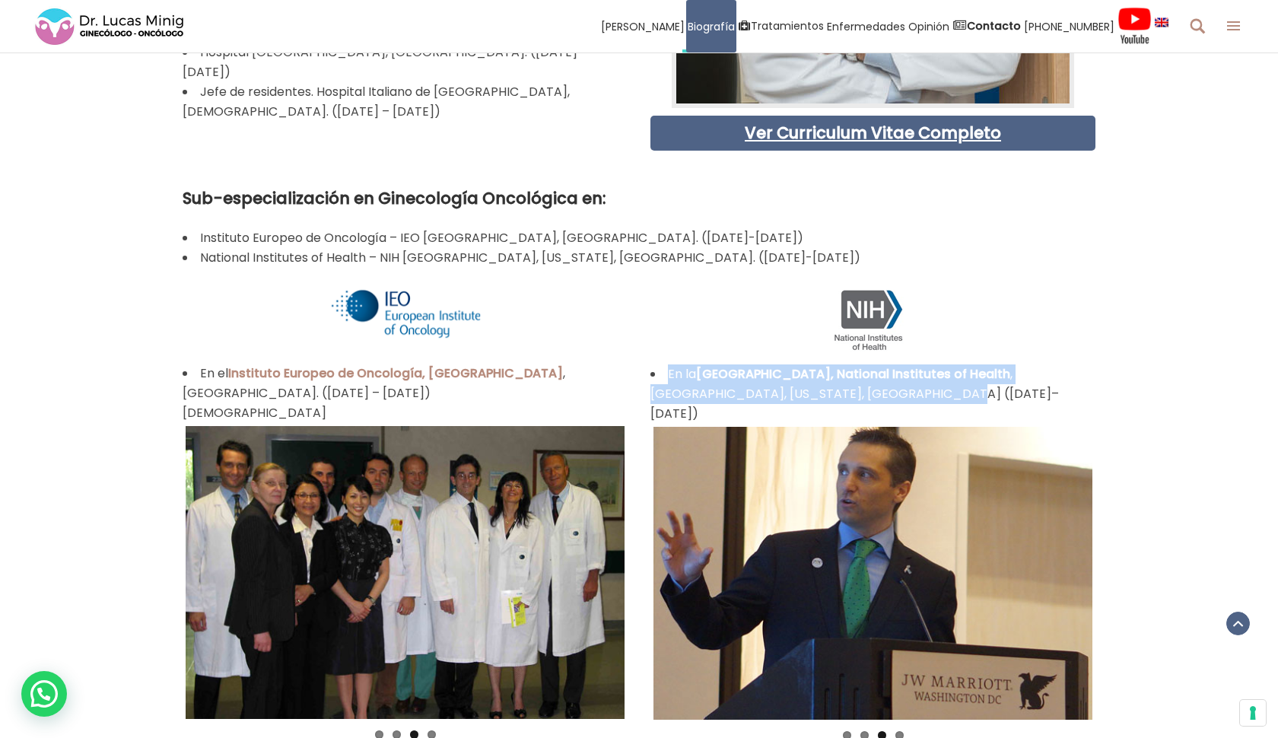
drag, startPoint x: 663, startPoint y: 374, endPoint x: 961, endPoint y: 398, distance: 299.2
click at [961, 398] on li "En la [GEOGRAPHIC_DATA], [GEOGRAPHIC_DATA] , [GEOGRAPHIC_DATA], [US_STATE], [GE…" at bounding box center [872, 393] width 445 height 59
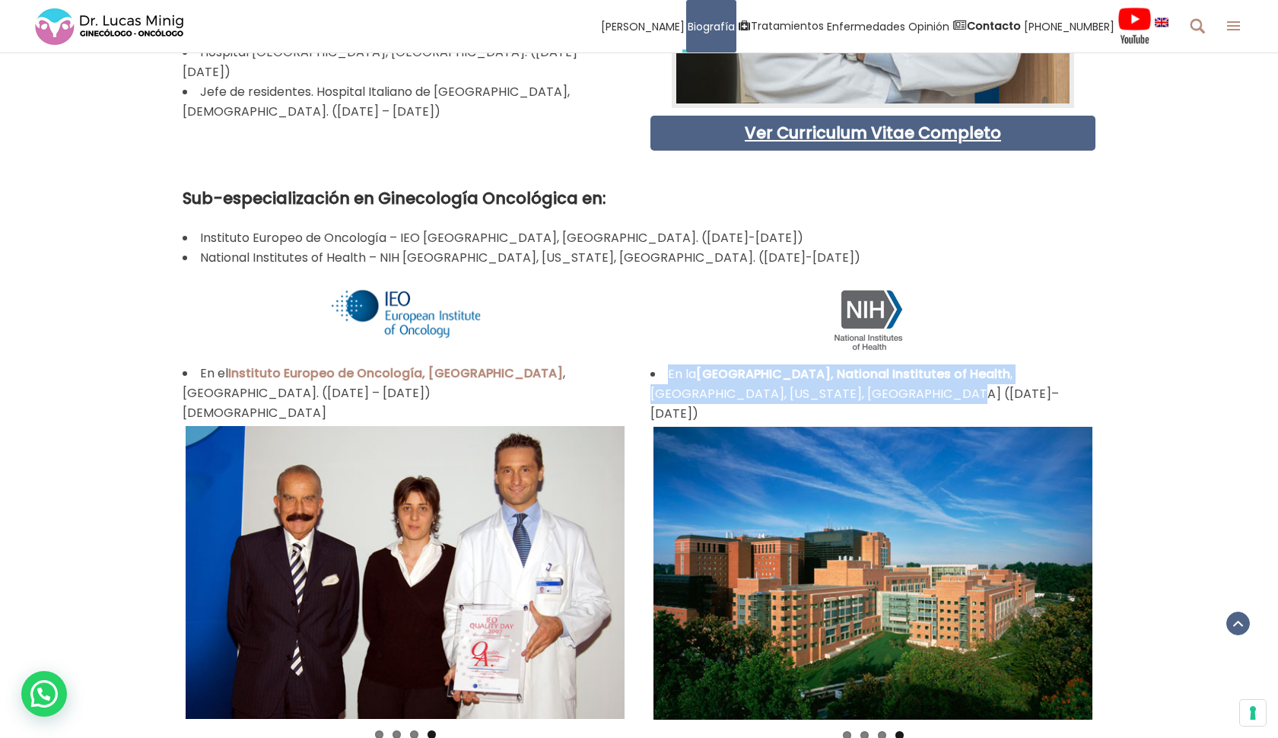
copy li "En la [GEOGRAPHIC_DATA], [GEOGRAPHIC_DATA] , [GEOGRAPHIC_DATA], [US_STATE], [GE…"
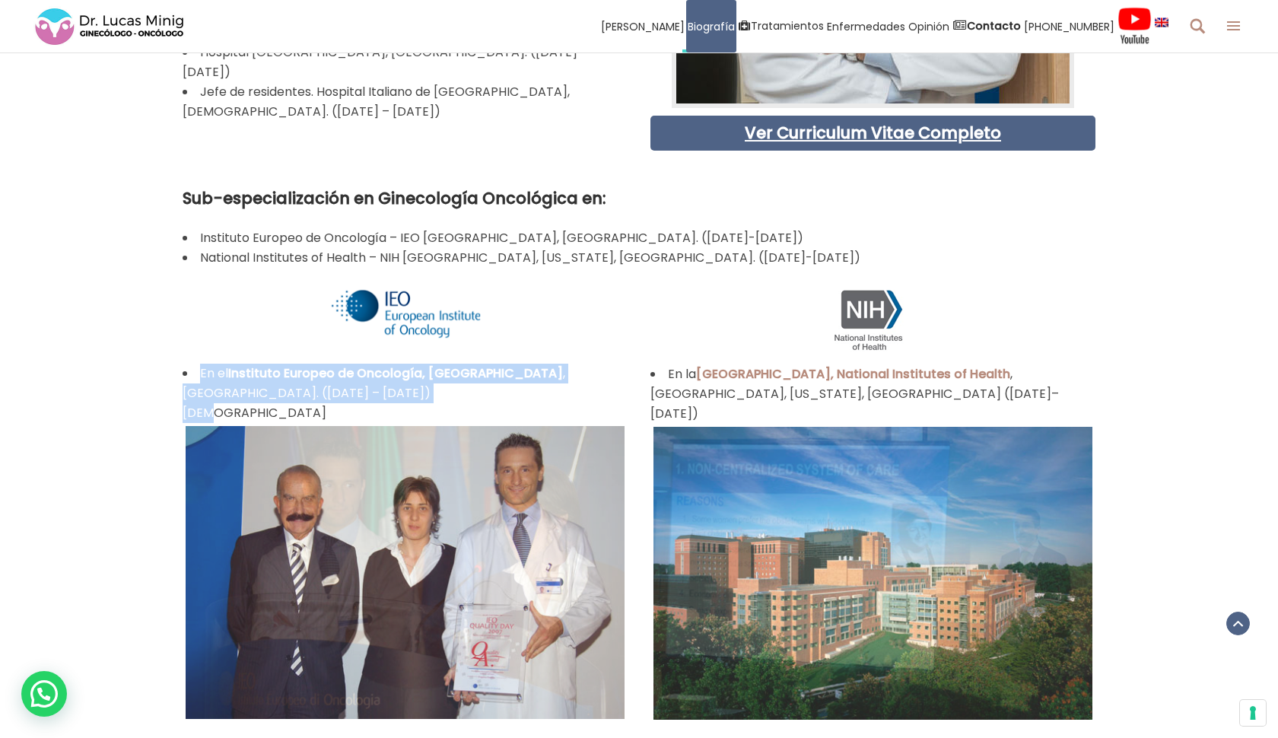
drag, startPoint x: 195, startPoint y: 373, endPoint x: 250, endPoint y: 392, distance: 58.0
click at [250, 392] on li "En el Instituto Europeo de Oncología, [GEOGRAPHIC_DATA] , [GEOGRAPHIC_DATA]. ([…" at bounding box center [405, 393] width 445 height 59
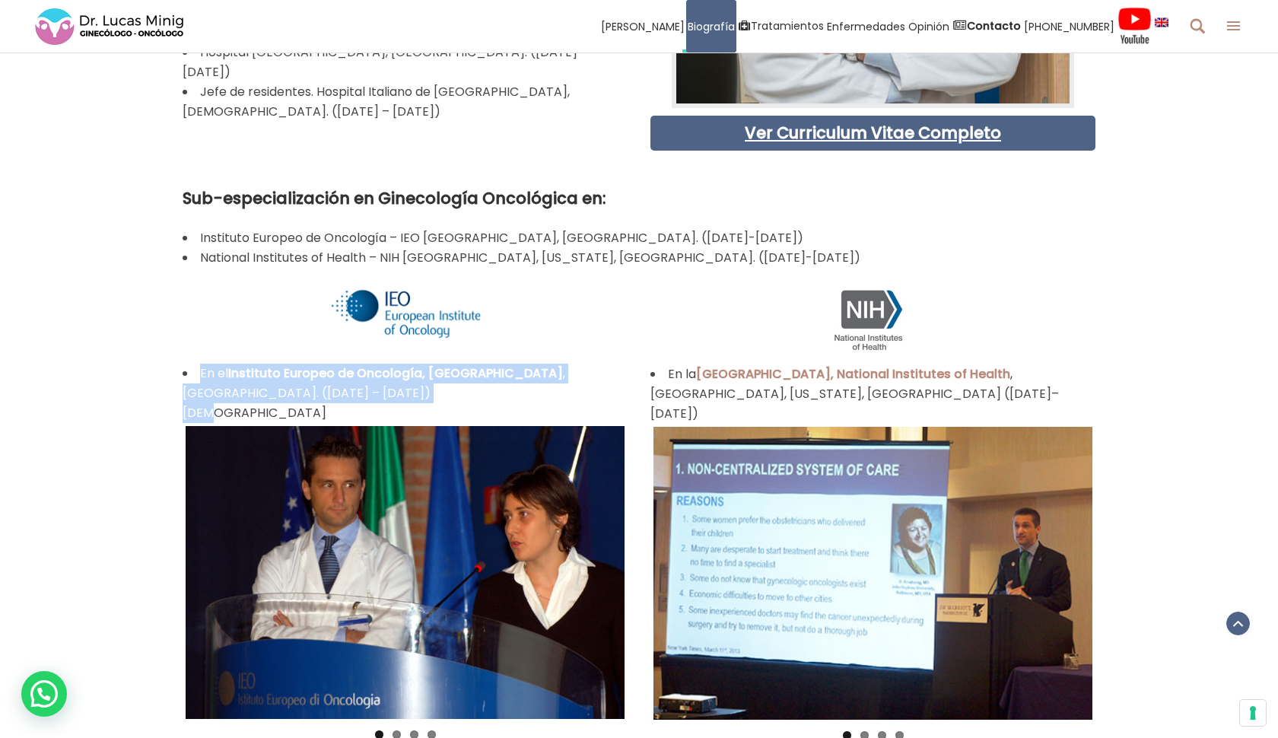
copy li "En el Instituto Europeo de Oncología, [GEOGRAPHIC_DATA] , [GEOGRAPHIC_DATA]. ([…"
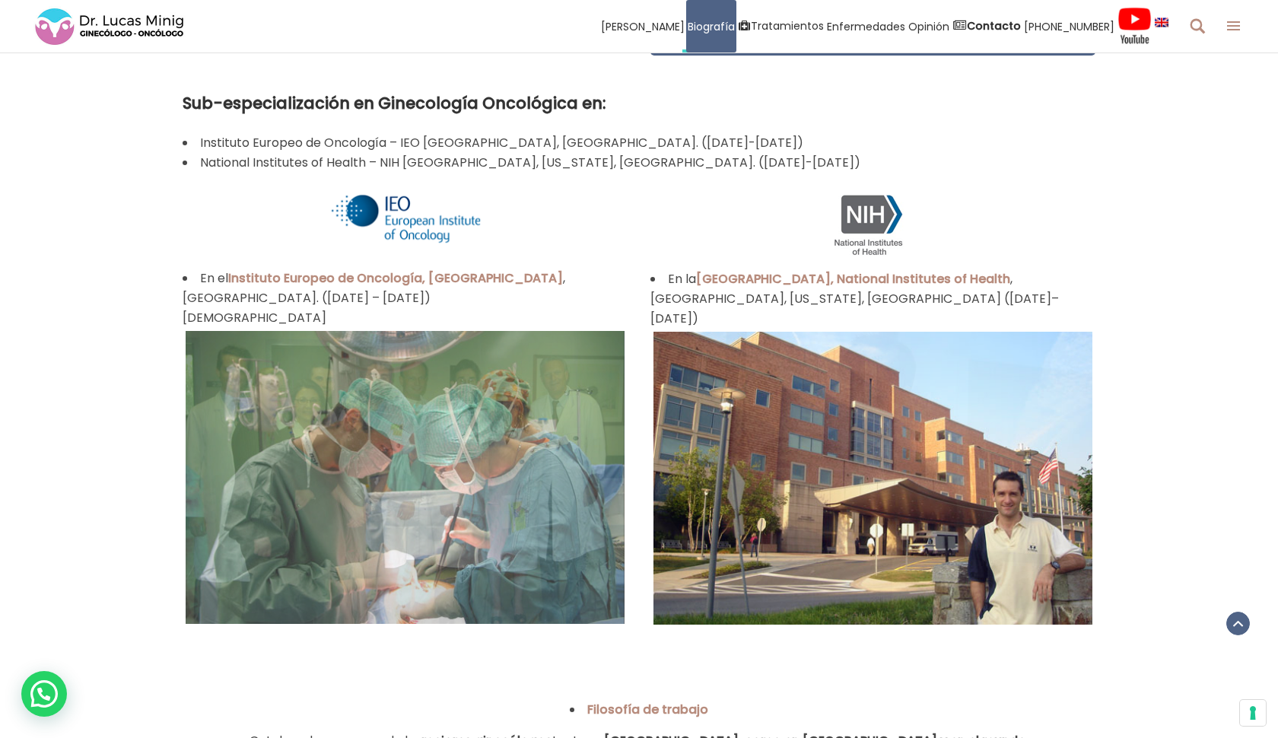
scroll to position [1097, 0]
